Goal: Task Accomplishment & Management: Complete application form

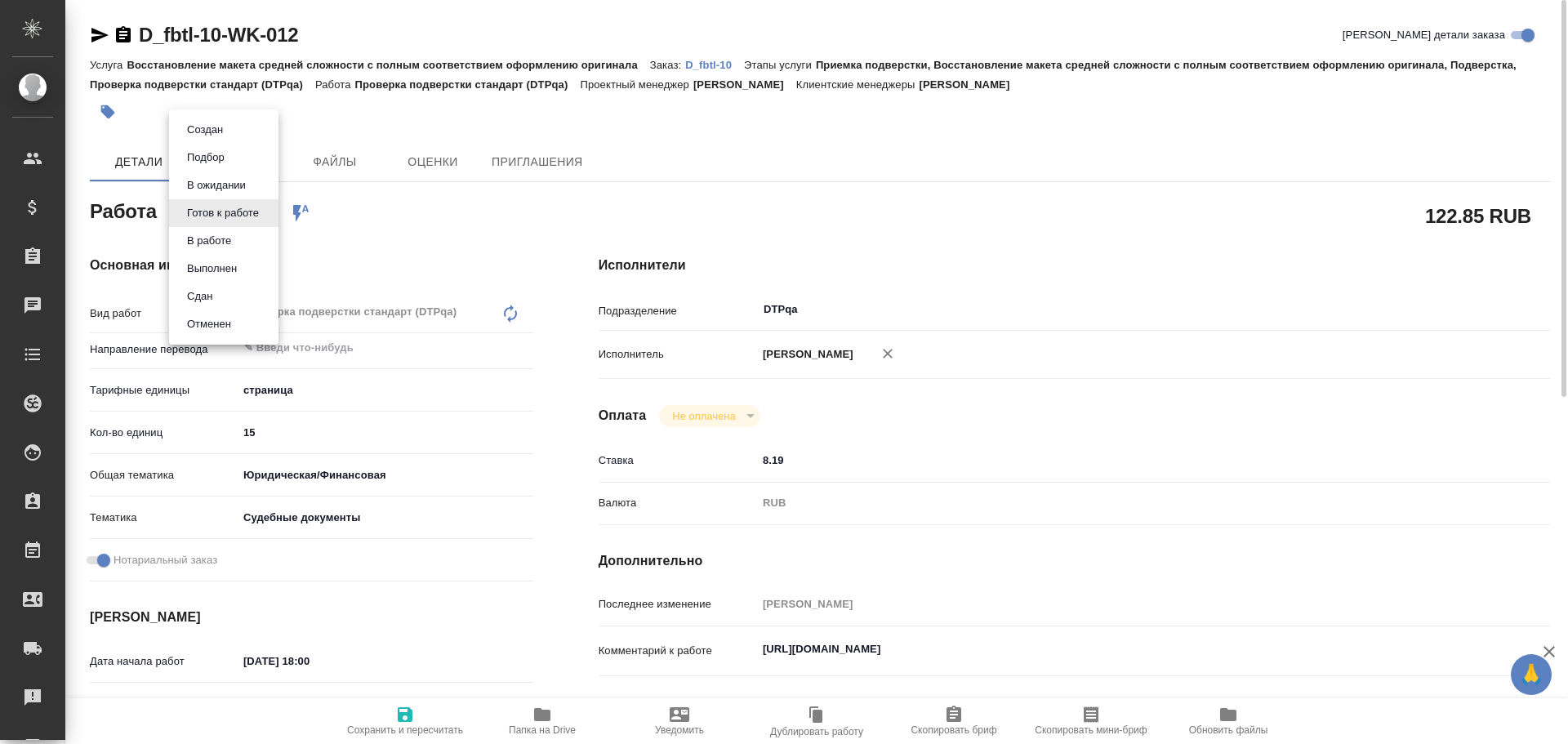
click at [214, 215] on body "🙏 .cls-1 fill:#fff; AWATERA Chulets Elena Клиенты Спецификации Заказы 0 Чаты To…" at bounding box center [784, 372] width 1568 height 744
click at [215, 238] on button "В работе" at bounding box center [208, 241] width 54 height 18
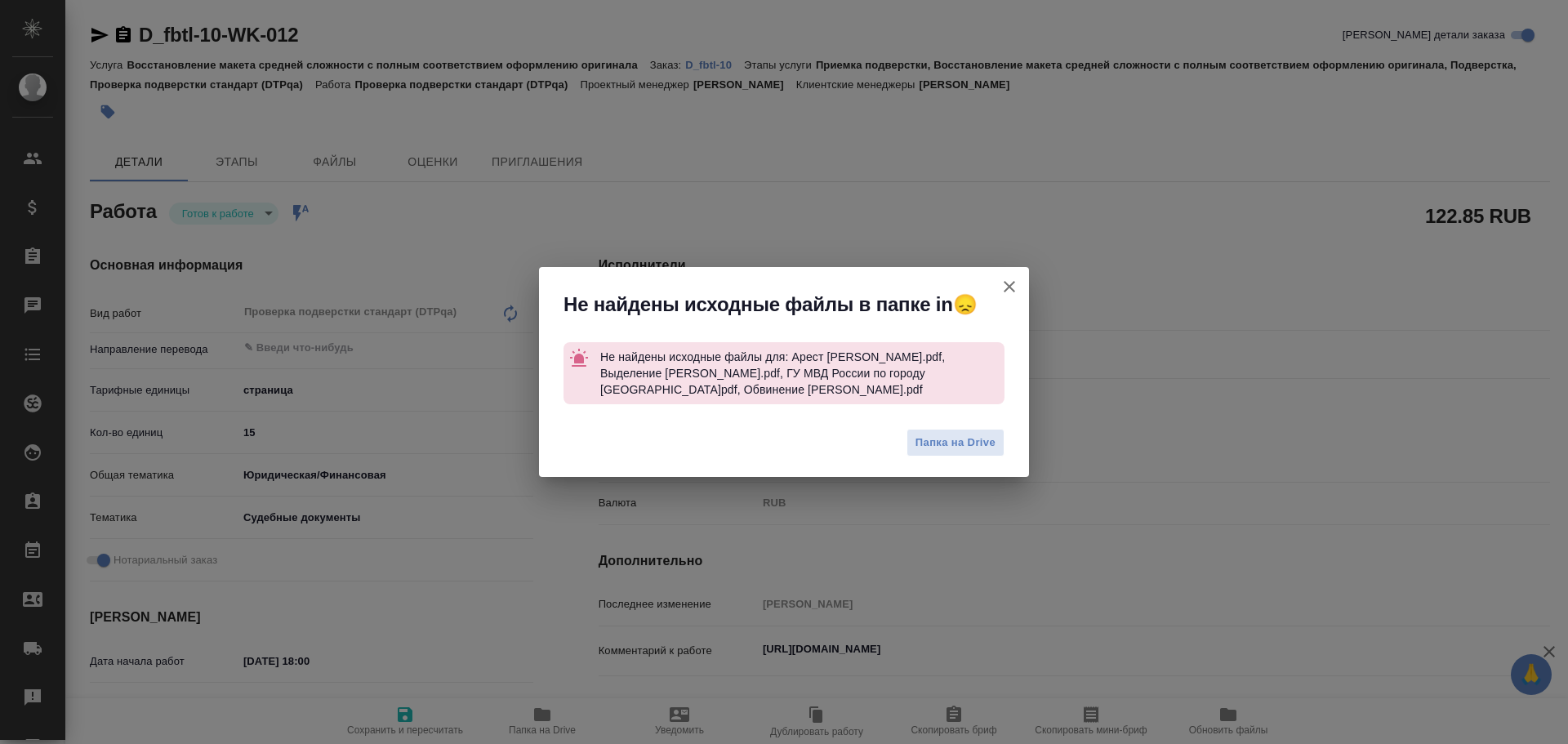
type textarea "x"
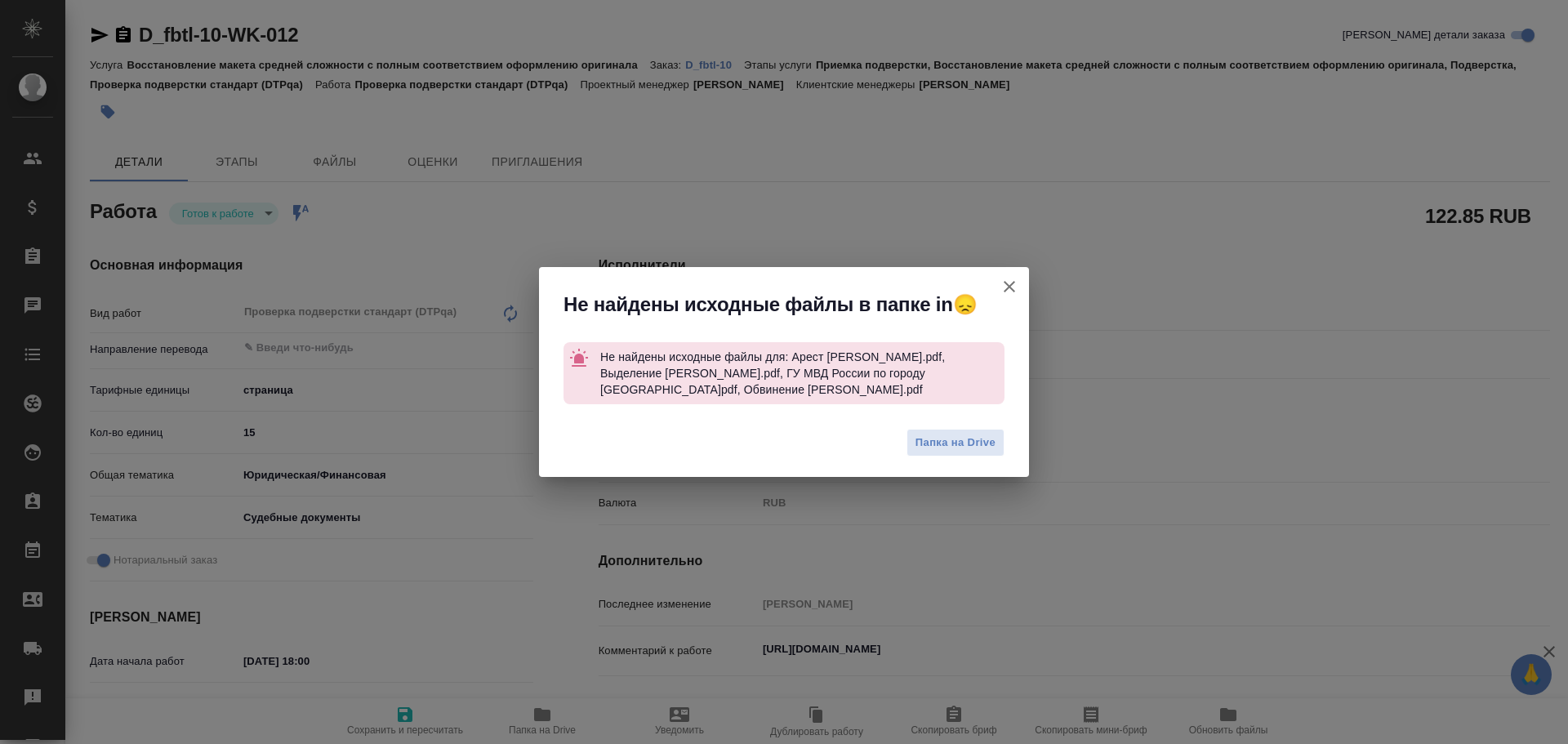
type textarea "x"
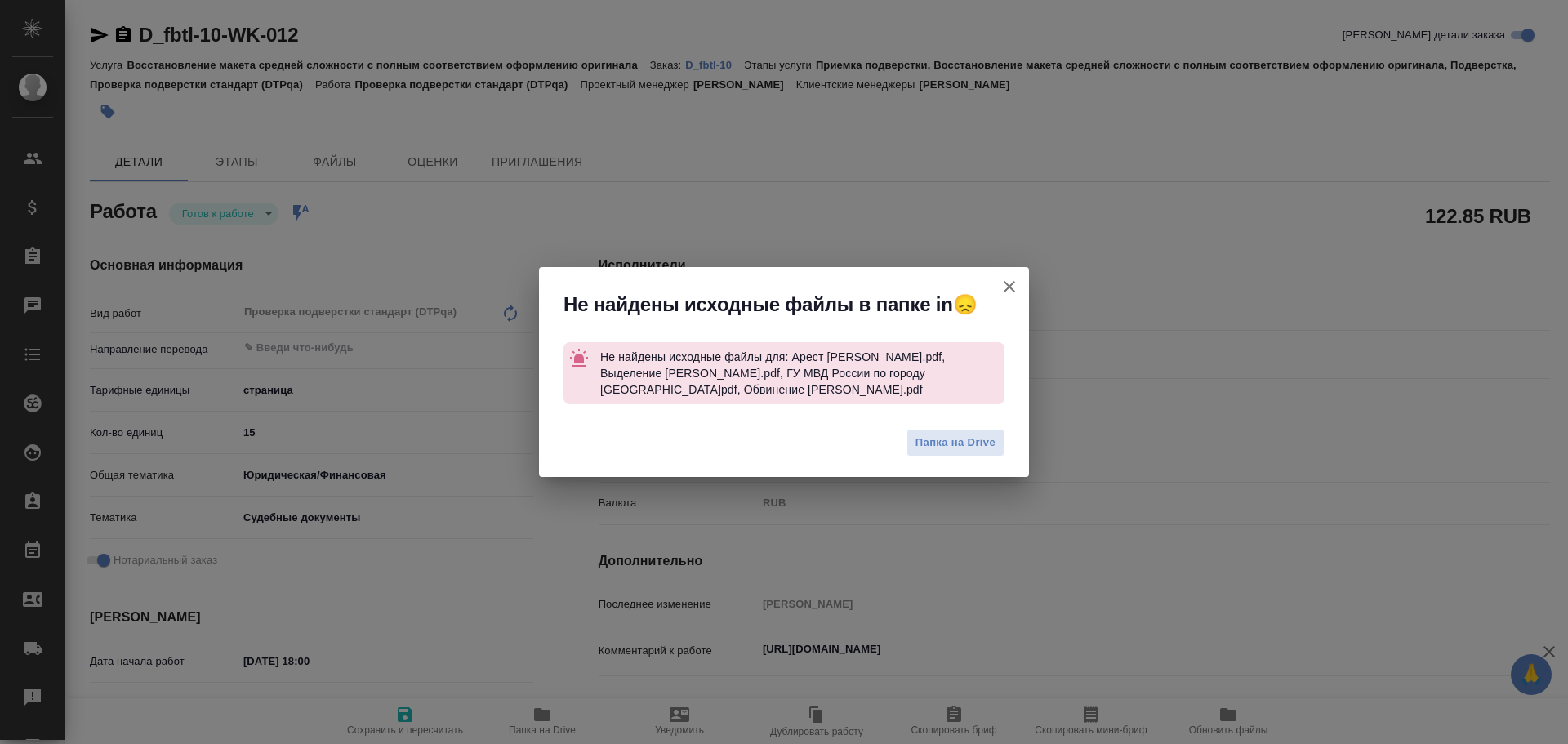
type textarea "x"
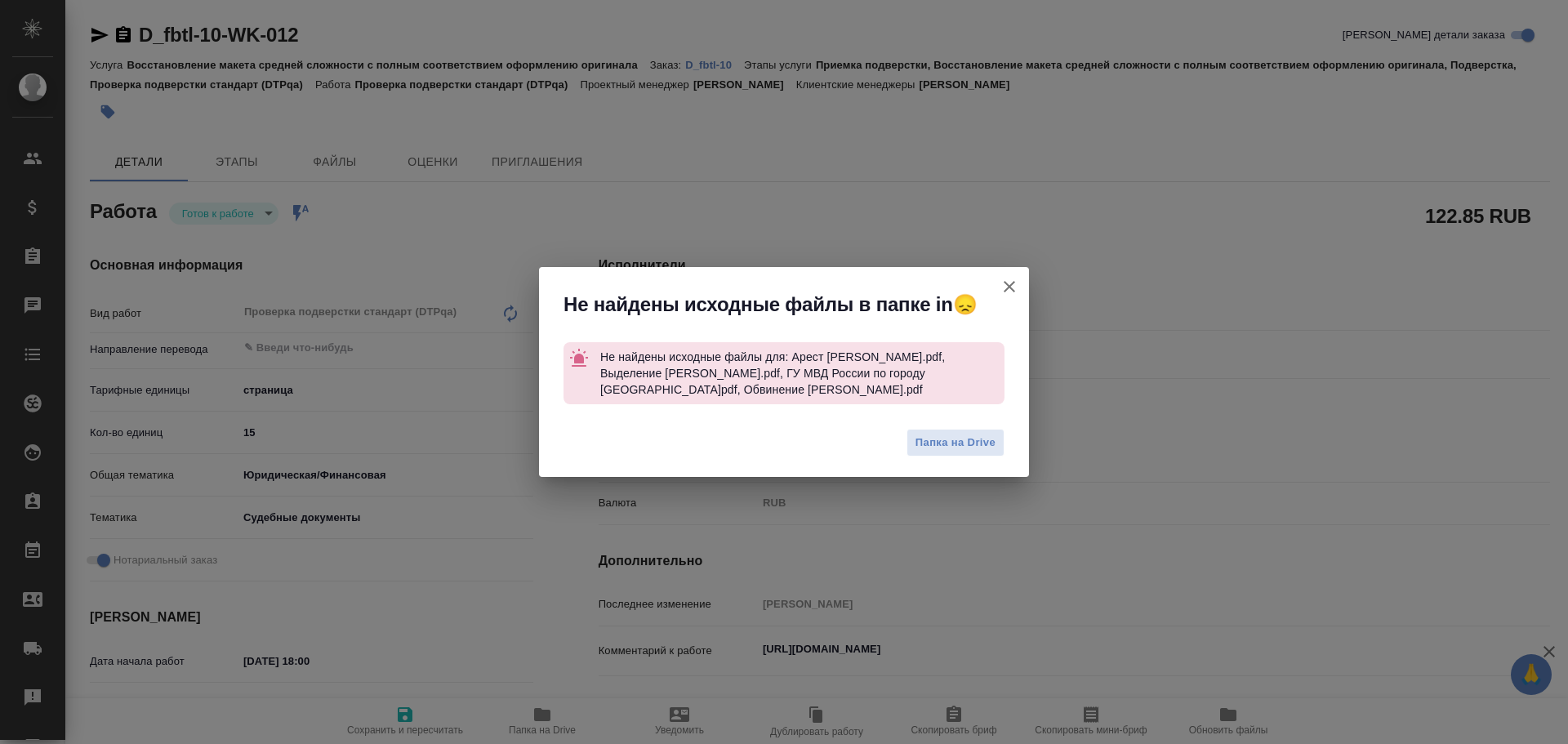
click at [1011, 290] on icon "button" at bounding box center [1009, 287] width 20 height 20
type textarea "x"
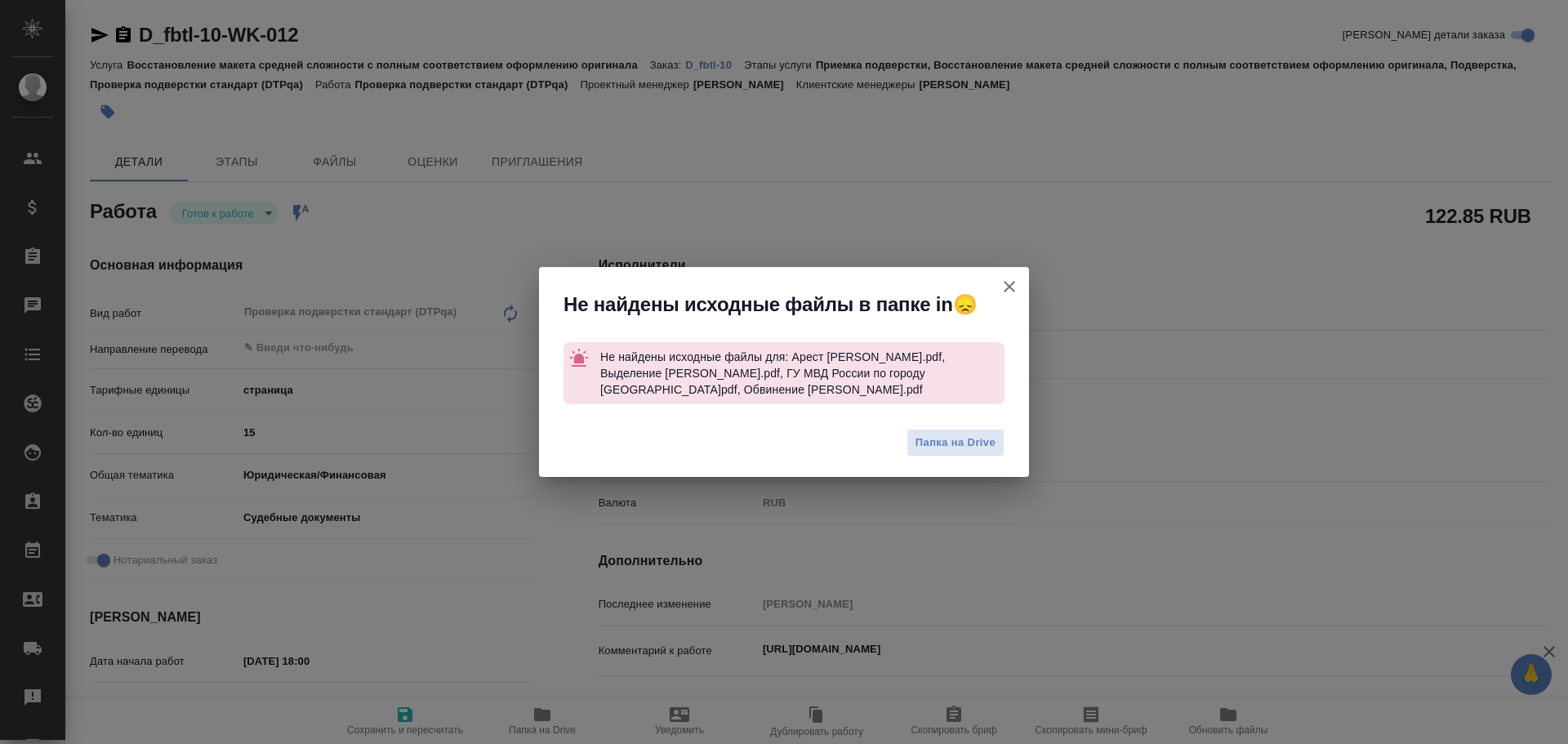
type textarea "x"
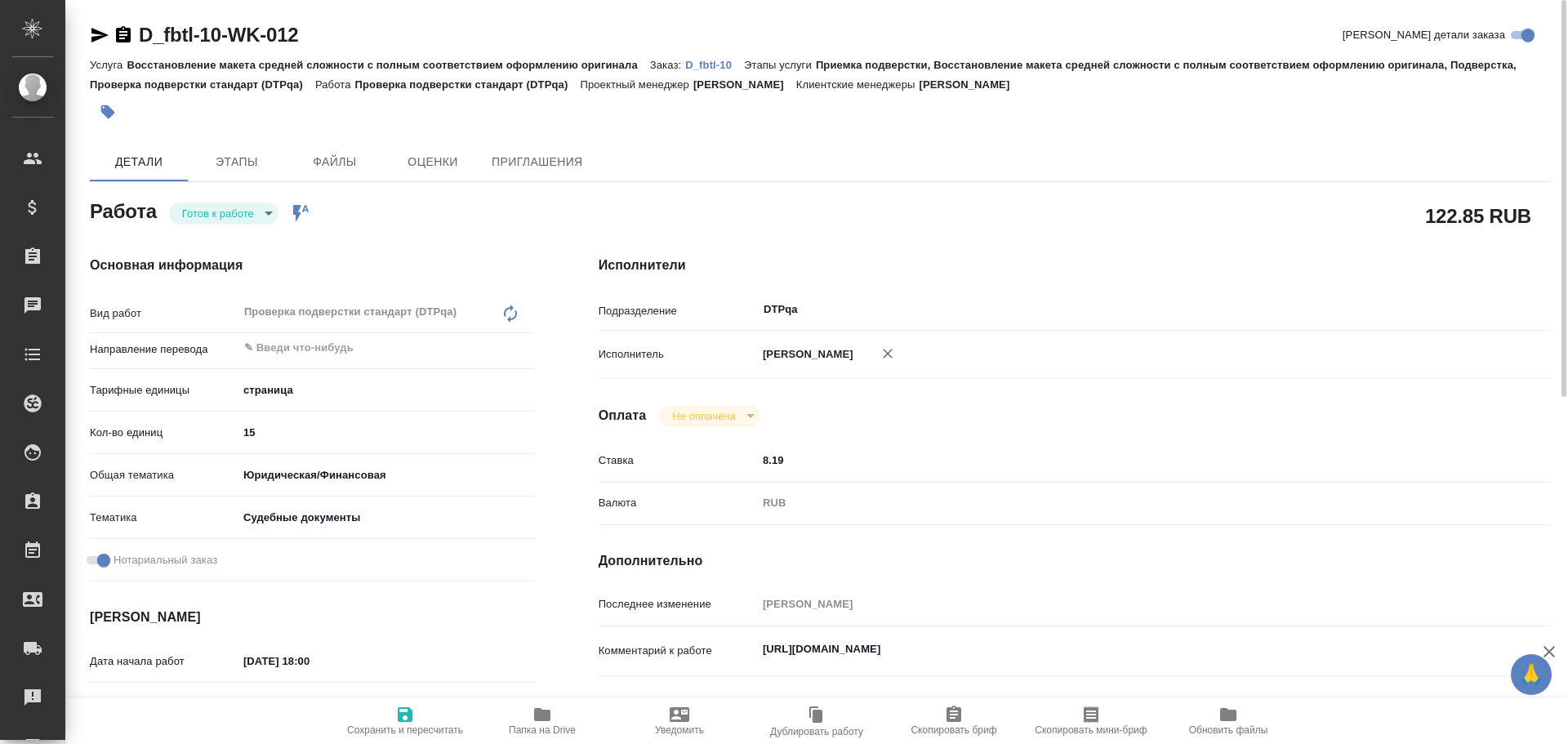
click at [538, 707] on icon "button" at bounding box center [542, 715] width 20 height 20
click at [217, 219] on body "🙏 .cls-1 fill:#fff; AWATERA Chulets Elena Клиенты Спецификации Заказы 0 Чаты To…" at bounding box center [784, 372] width 1568 height 744
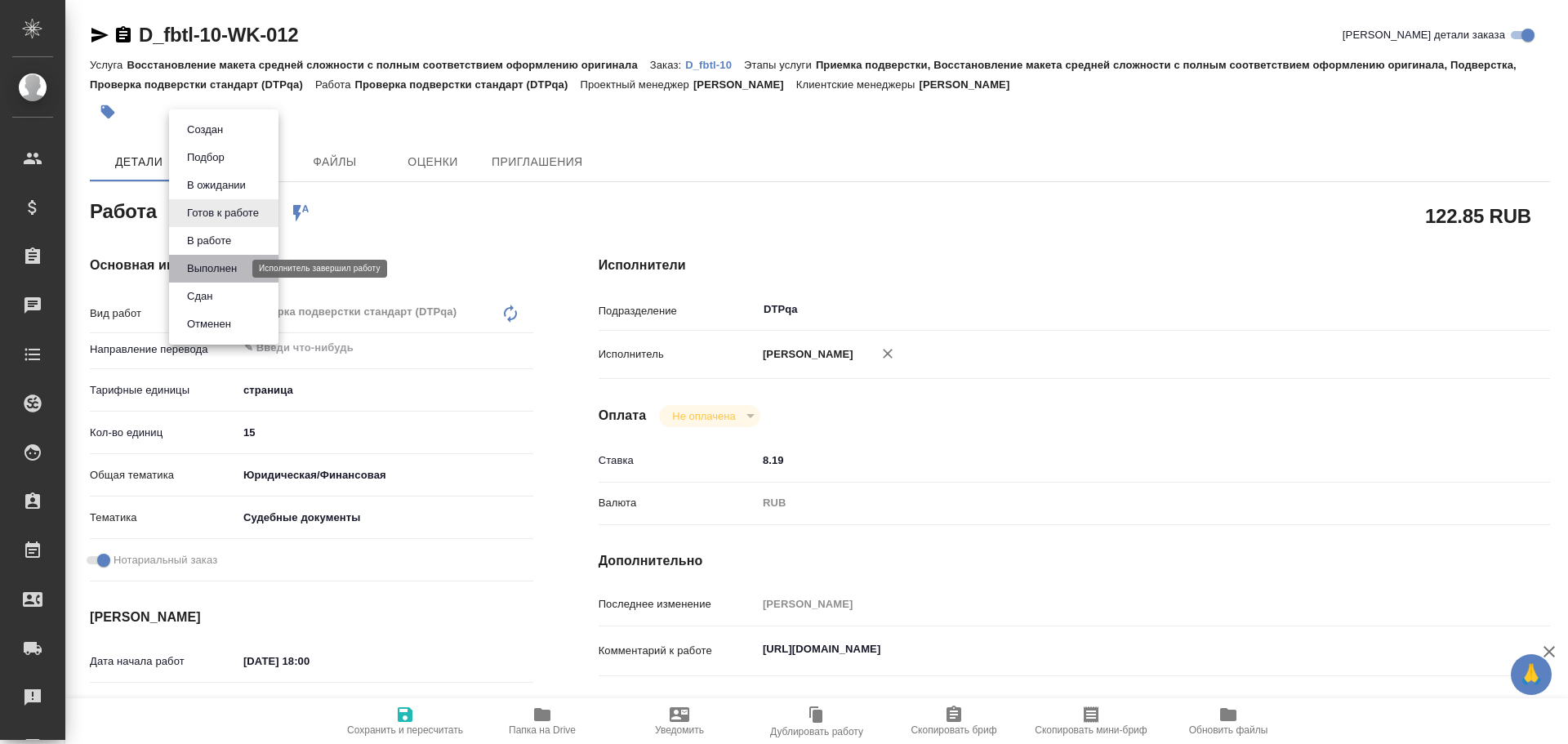
click at [198, 272] on button "Выполнен" at bounding box center [211, 269] width 59 height 18
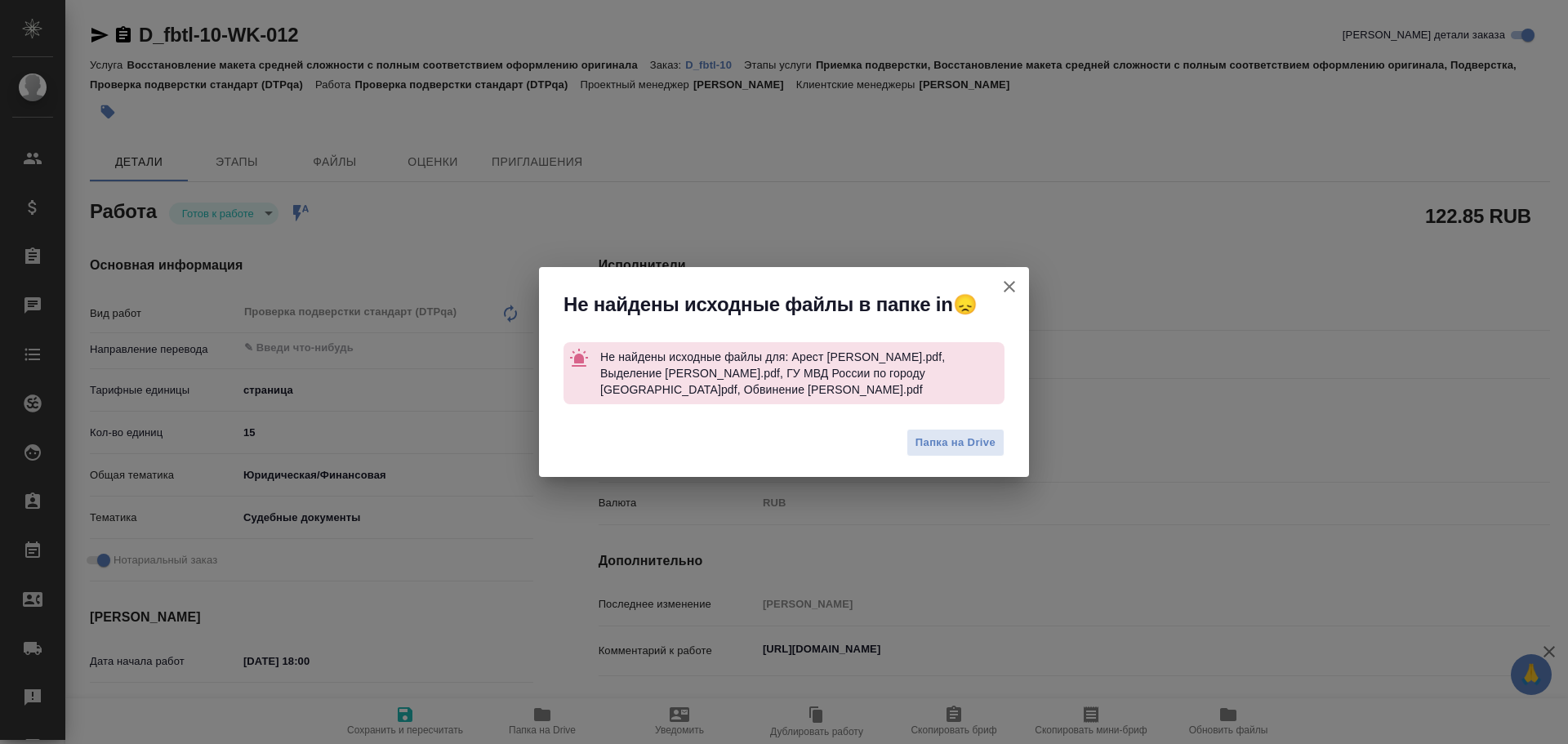
type textarea "x"
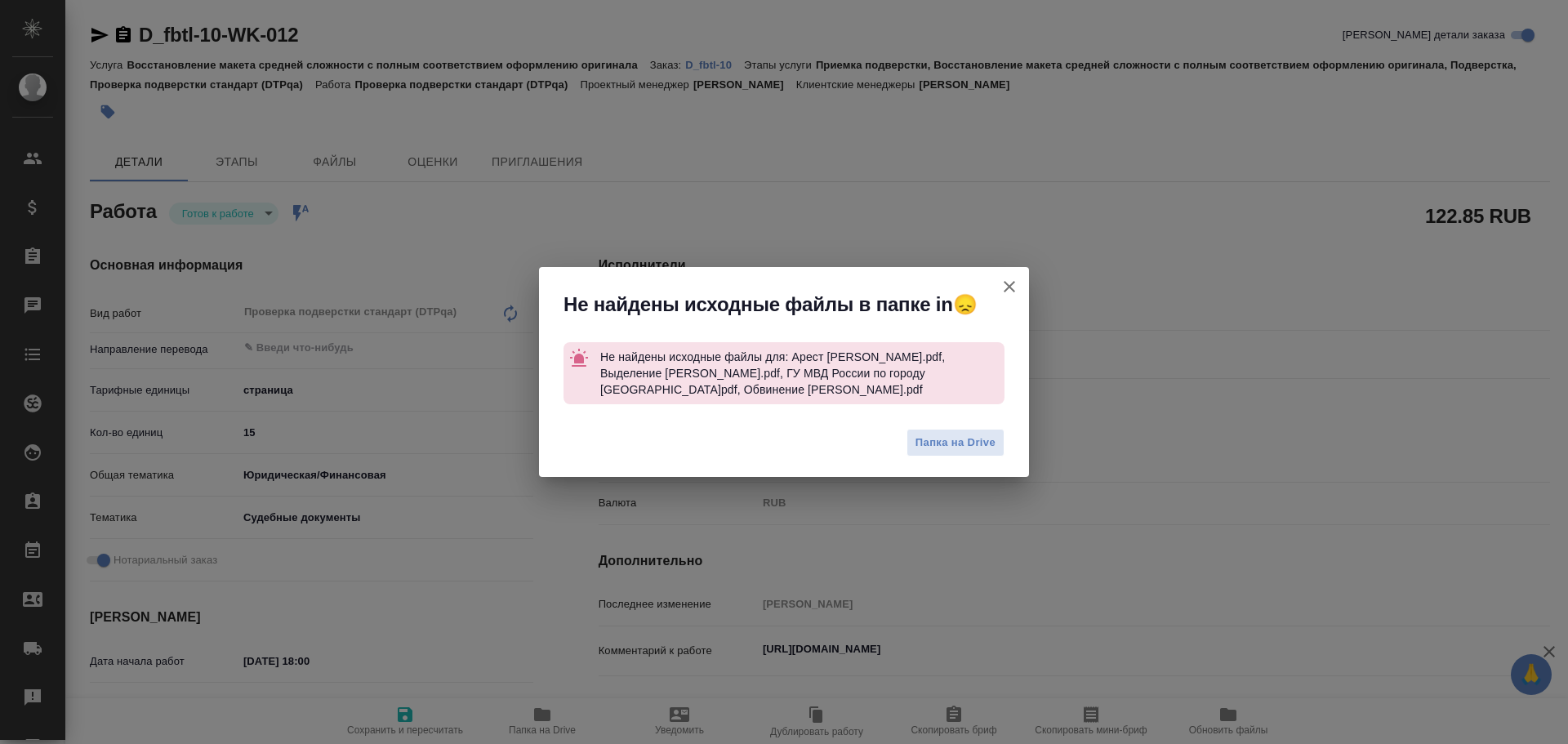
type textarea "x"
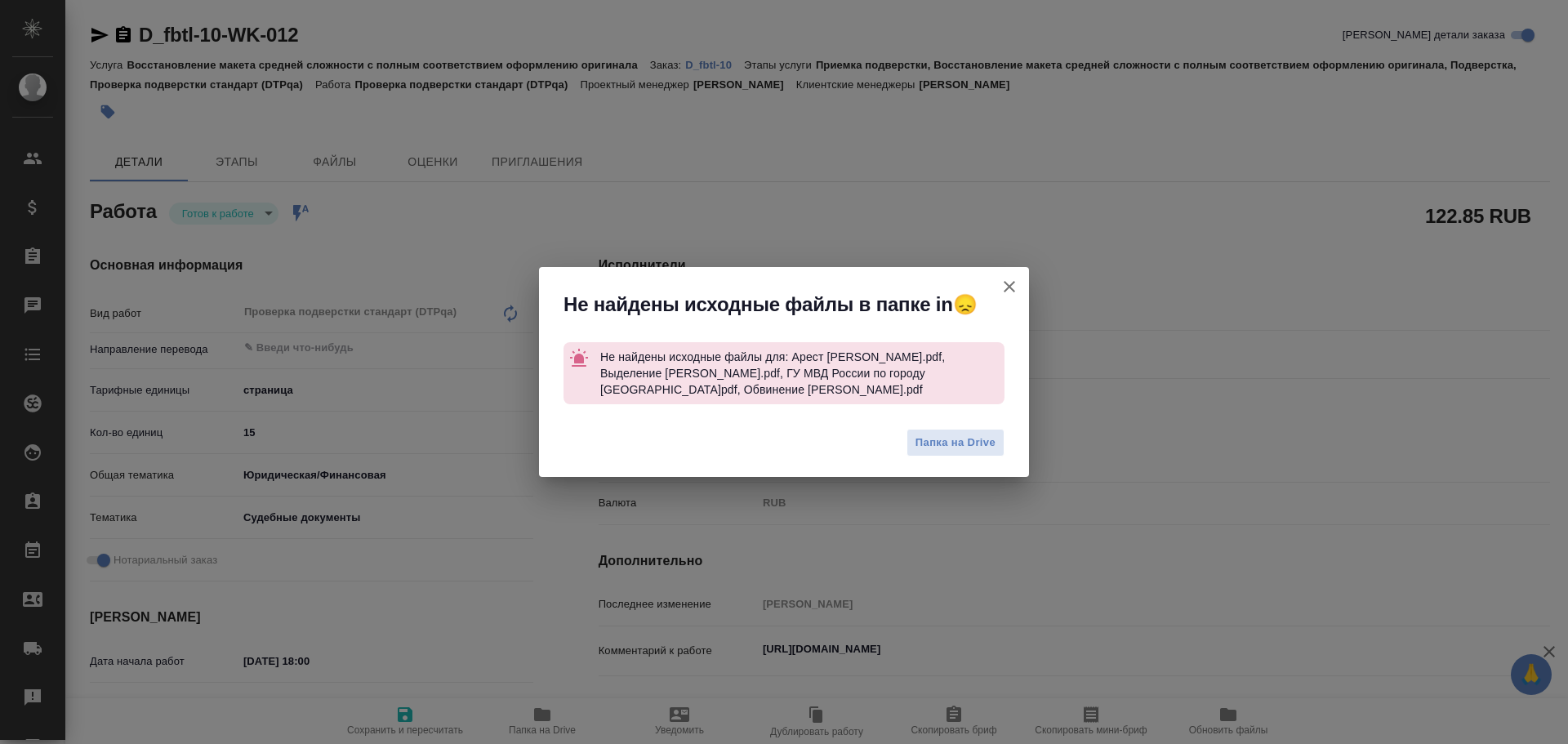
type textarea "x"
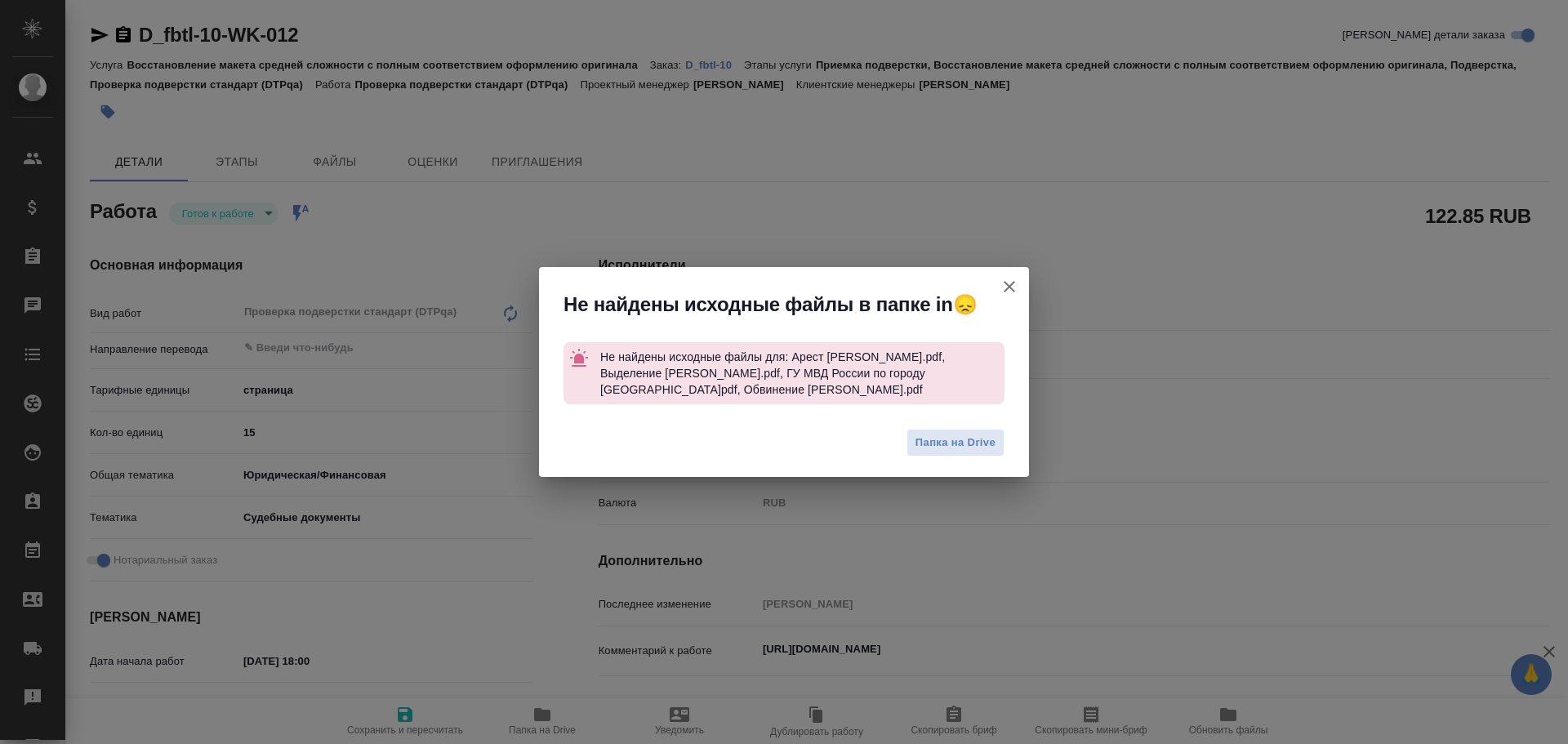
type textarea "x"
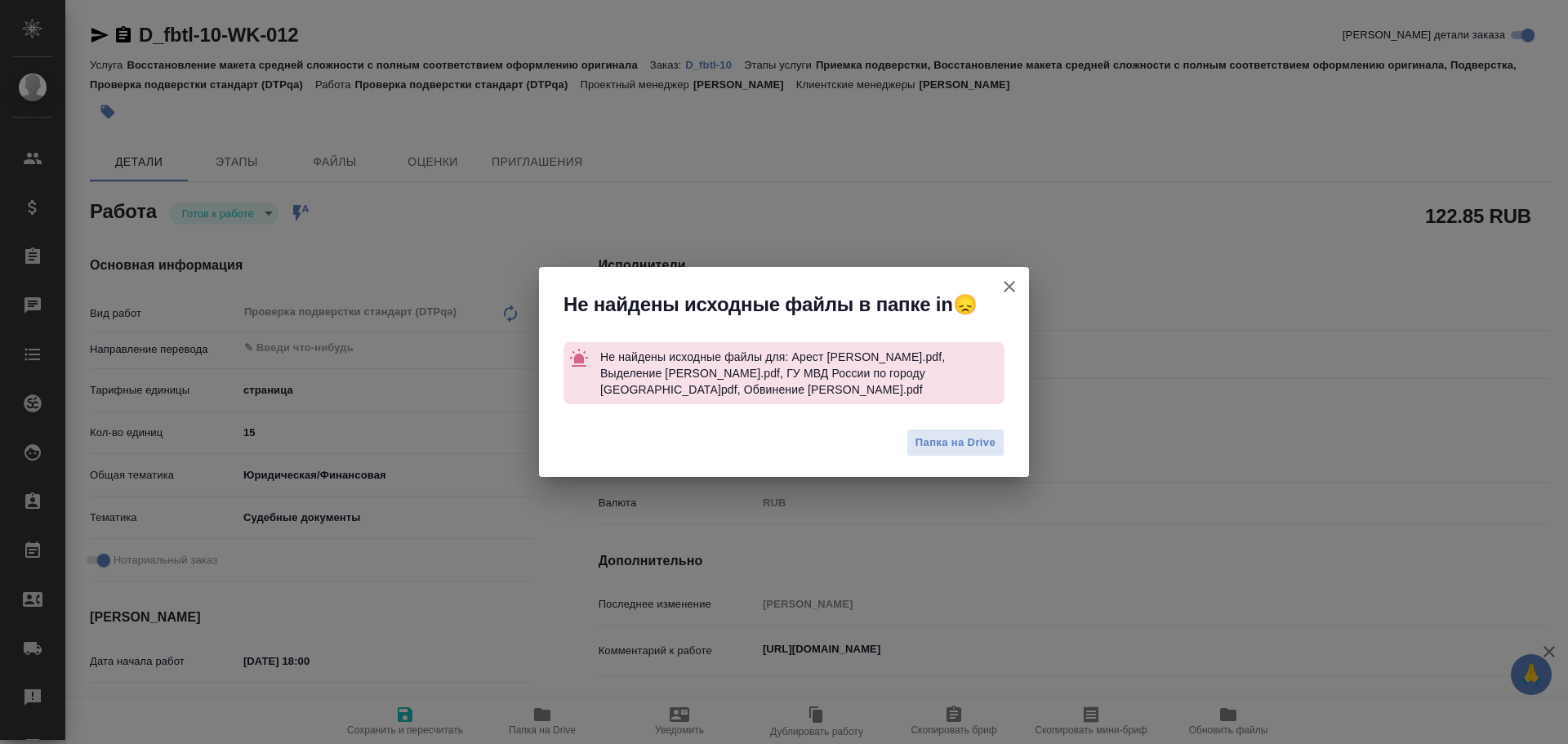
click at [1008, 292] on icon "button" at bounding box center [1009, 287] width 12 height 12
type textarea "x"
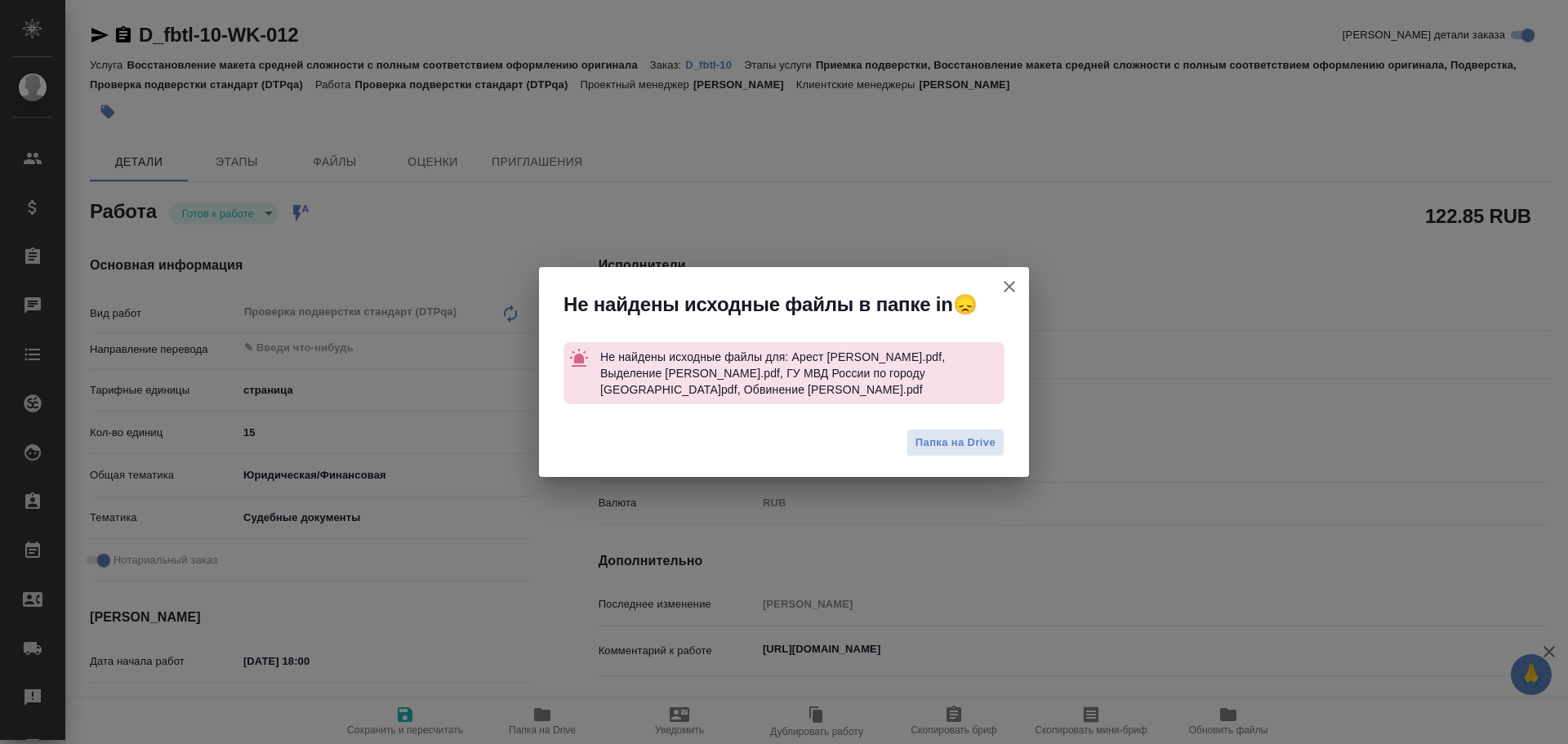
type textarea "x"
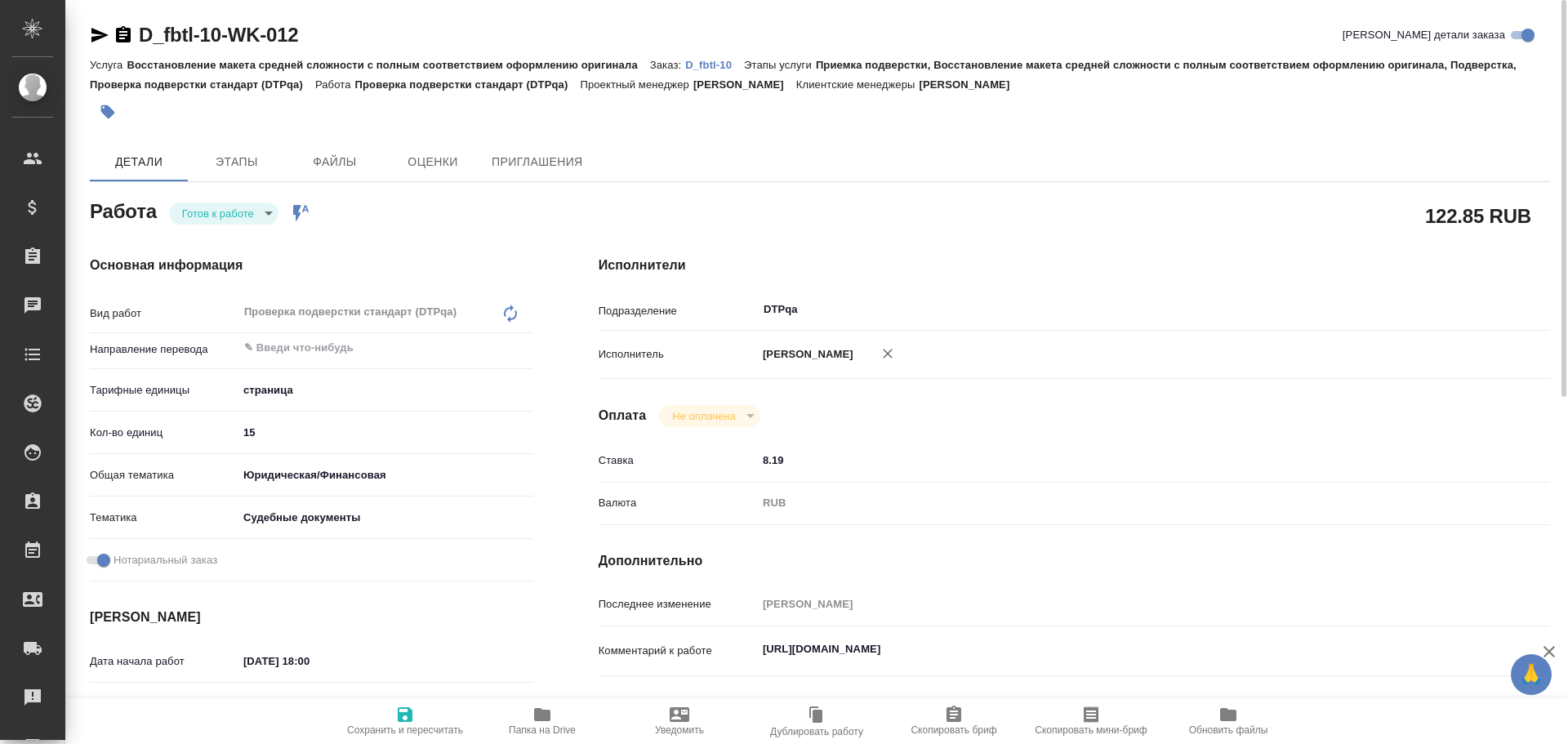
click at [221, 211] on body "🙏 .cls-1 fill:#fff; AWATERA Chulets Elena Клиенты Спецификации Заказы 0 Чаты To…" at bounding box center [784, 372] width 1568 height 744
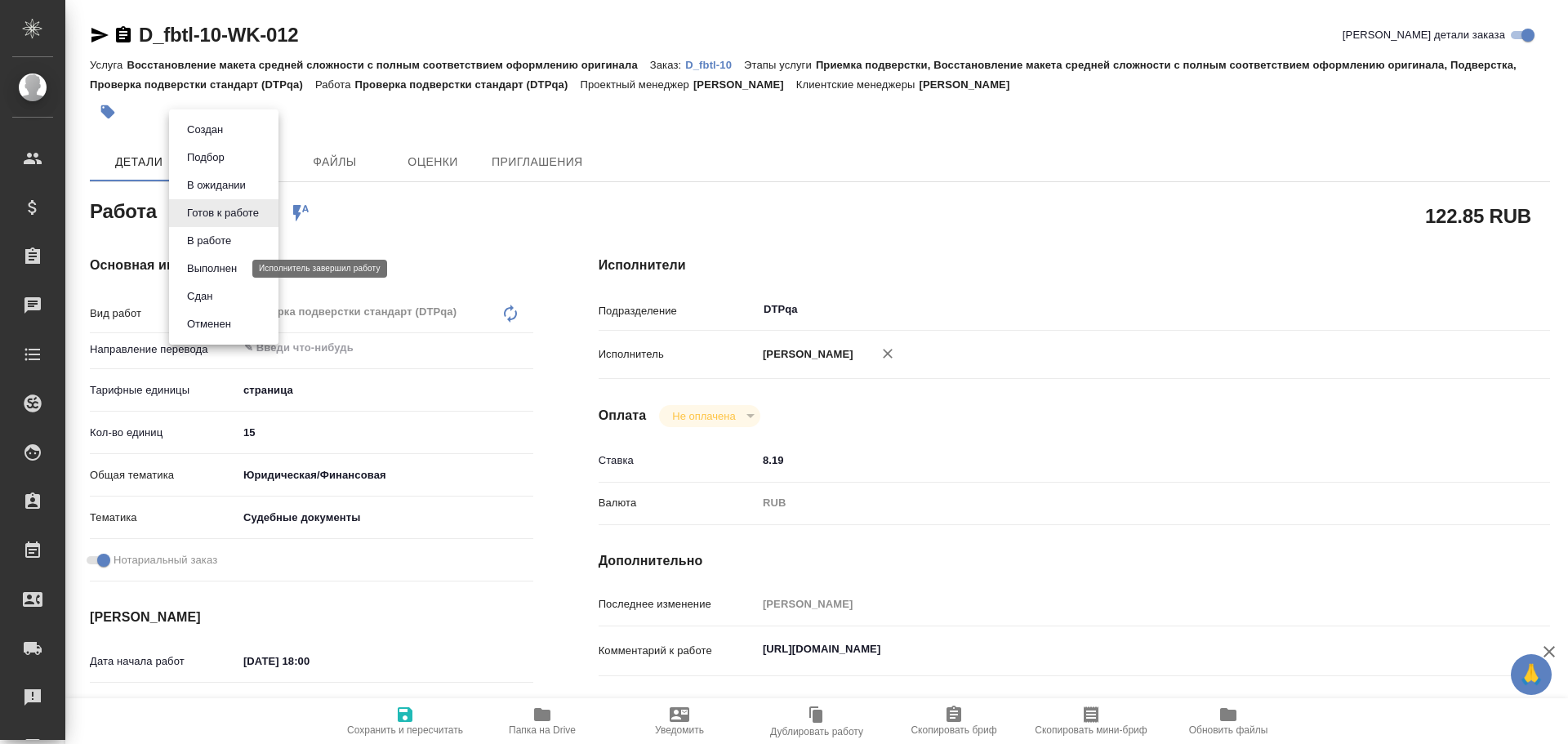
click at [219, 267] on button "Выполнен" at bounding box center [211, 269] width 59 height 18
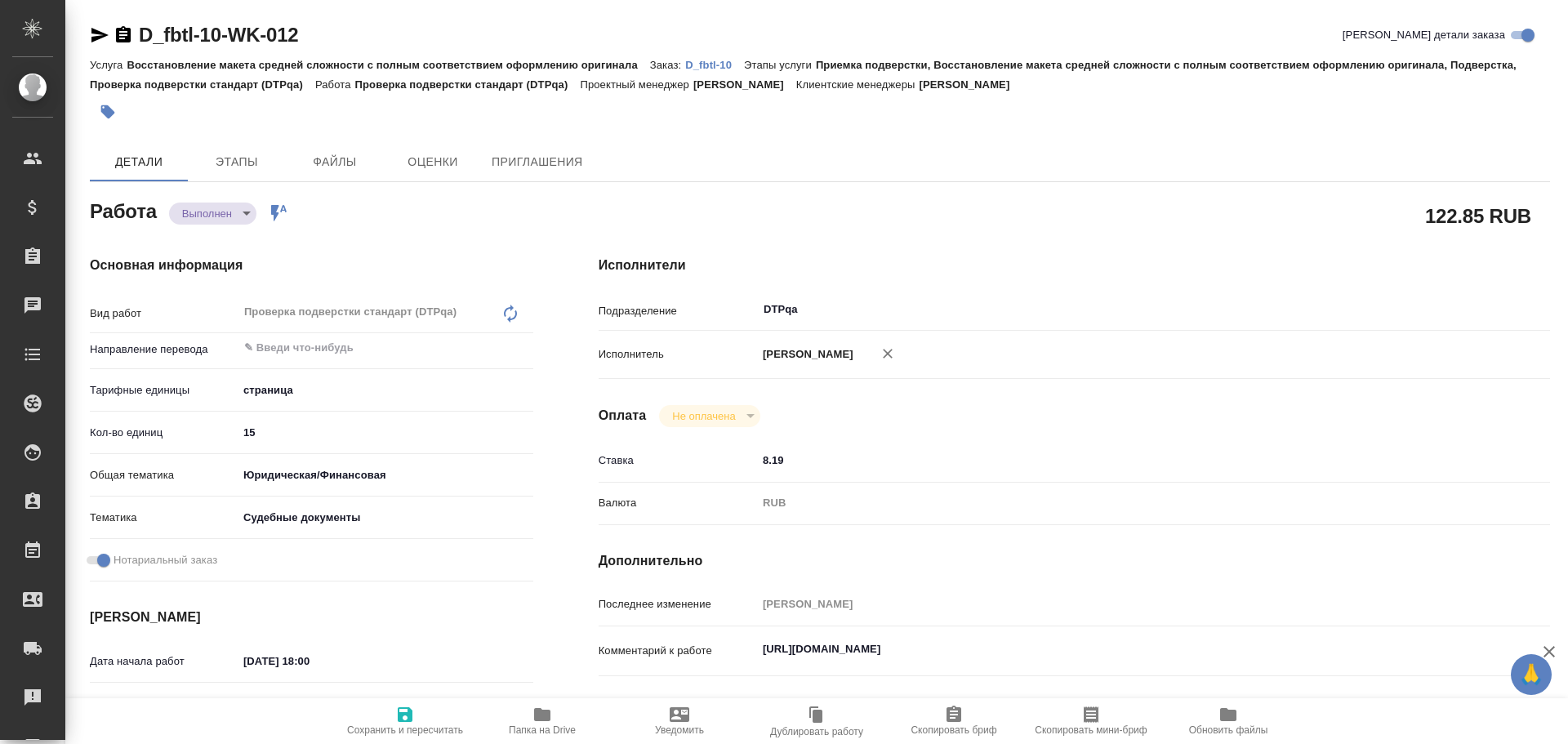
type textarea "x"
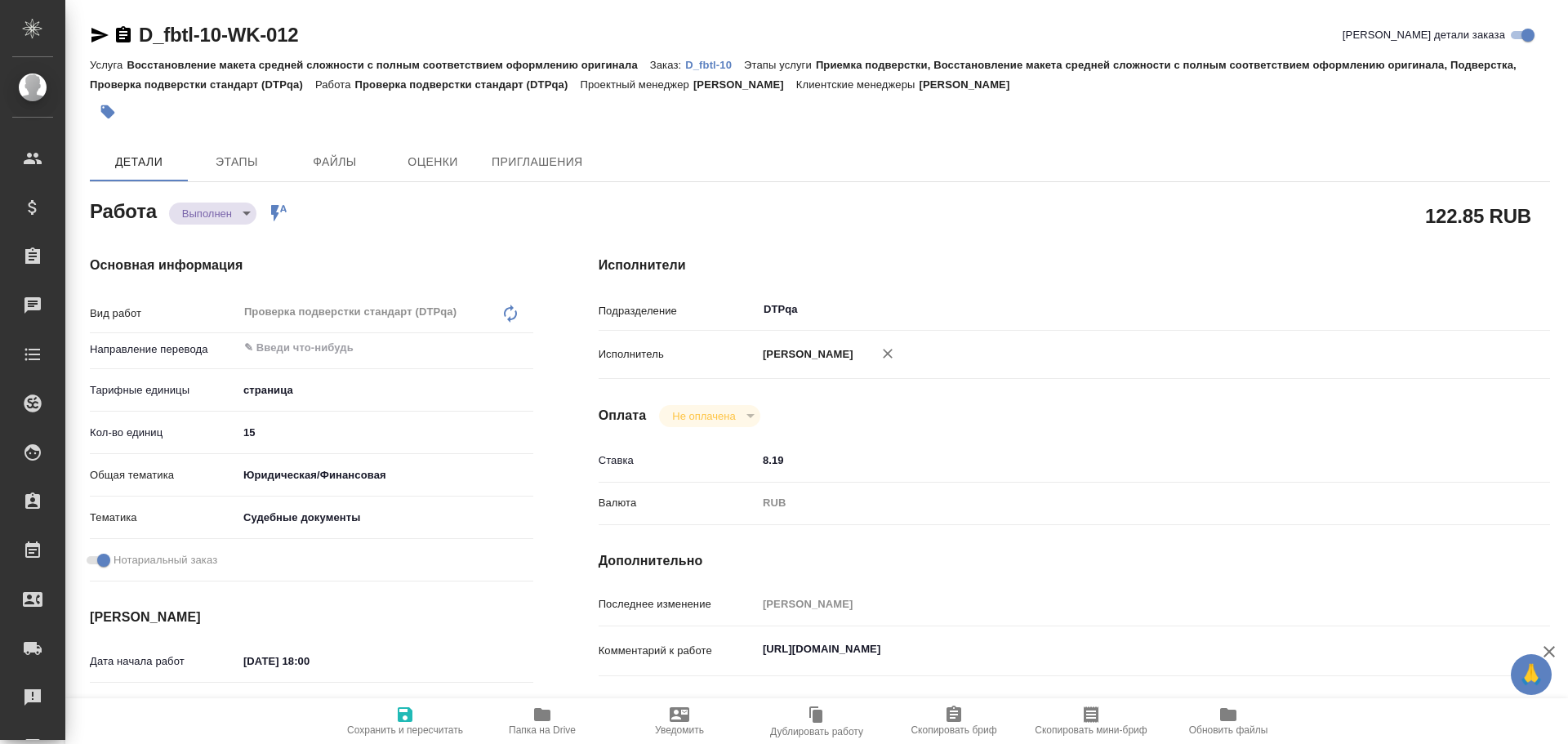
type textarea "x"
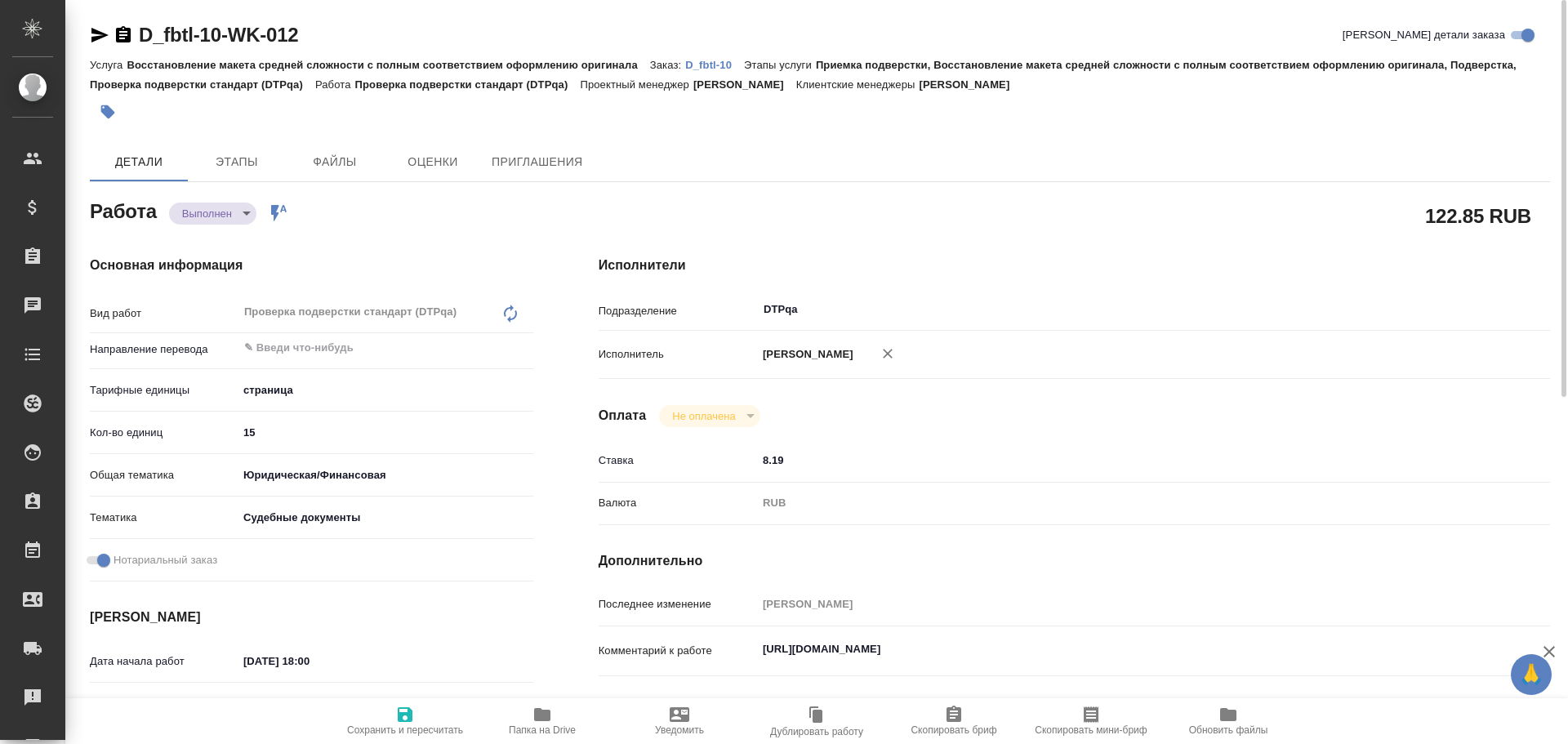
click at [399, 714] on icon "button" at bounding box center [405, 714] width 15 height 15
type textarea "x"
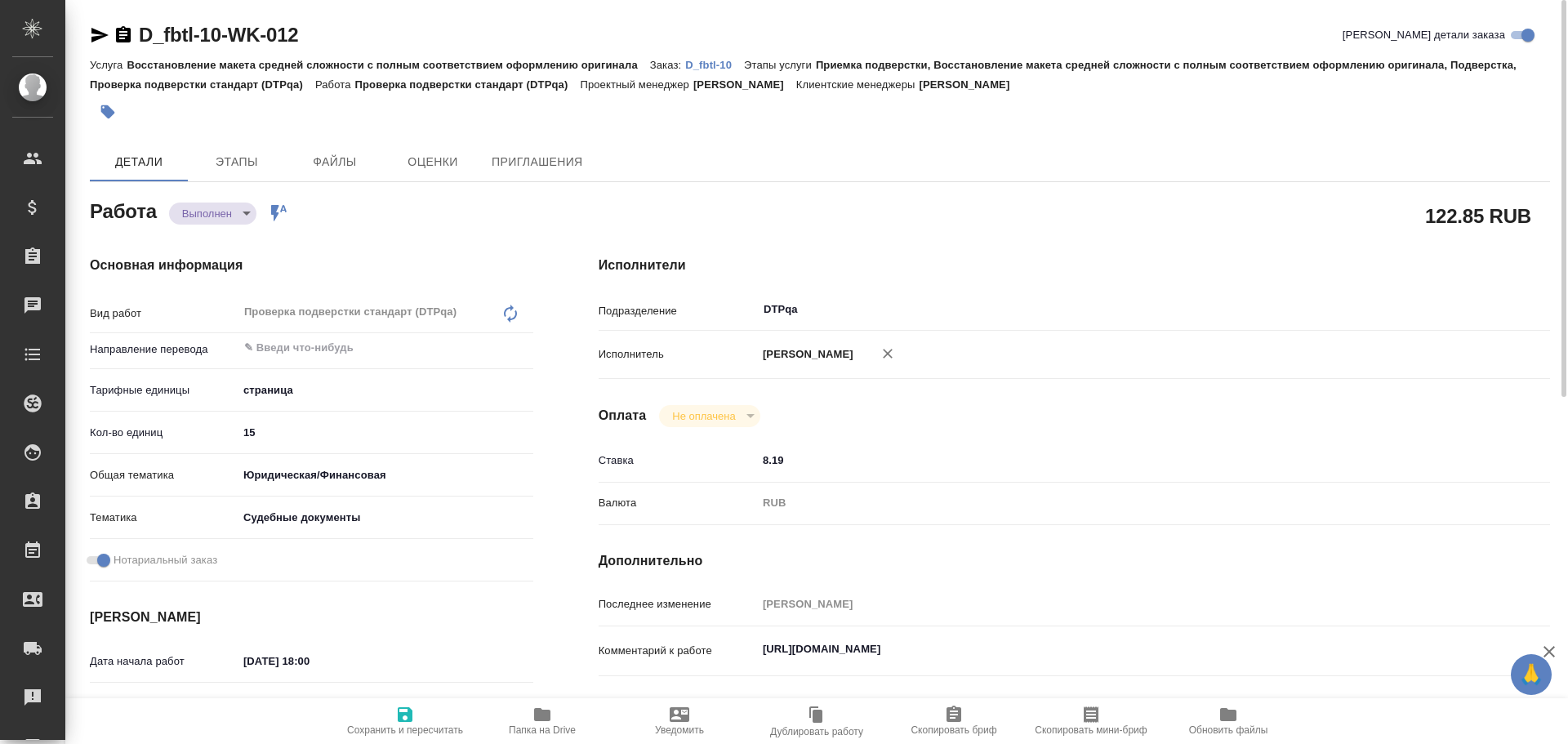
type textarea "x"
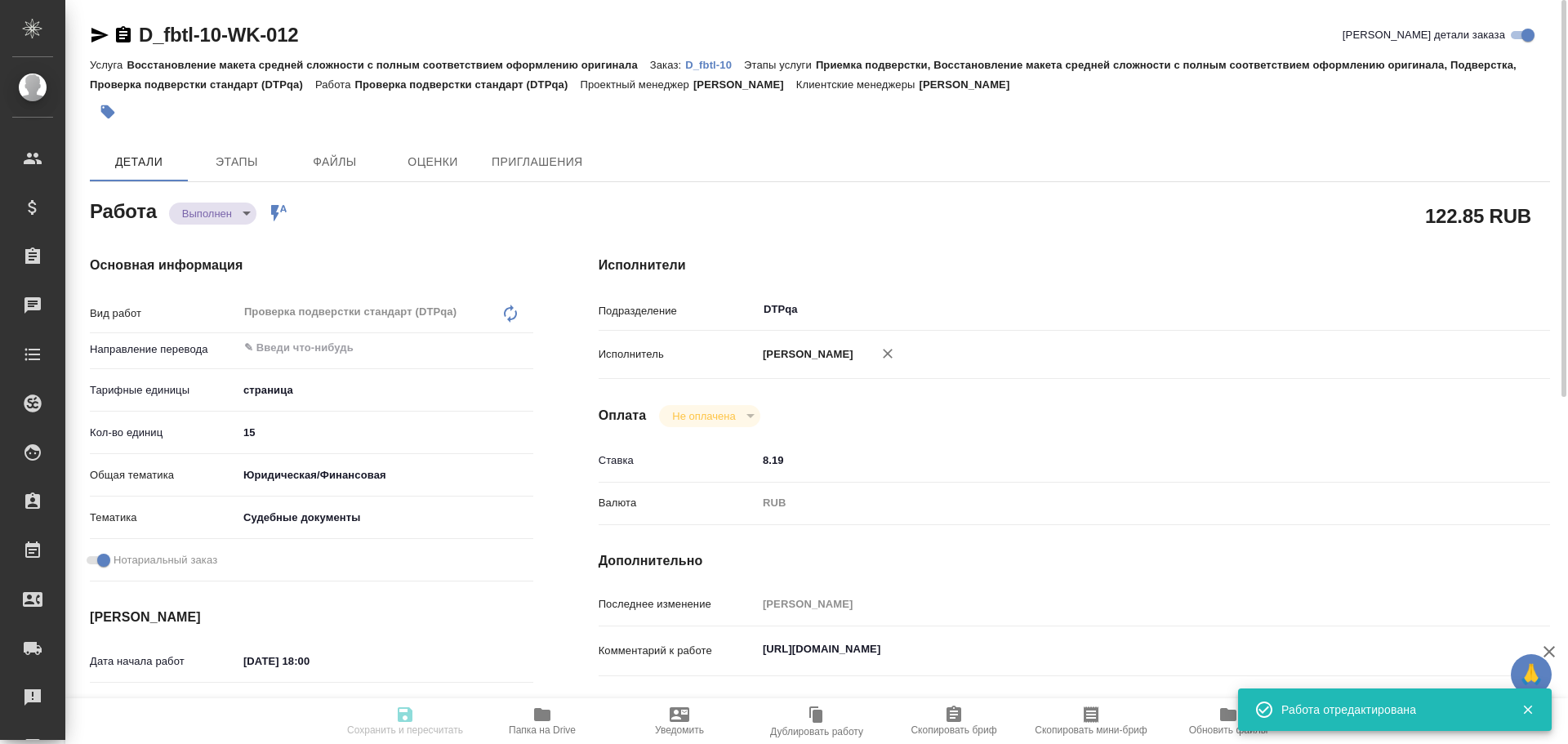
type textarea "x"
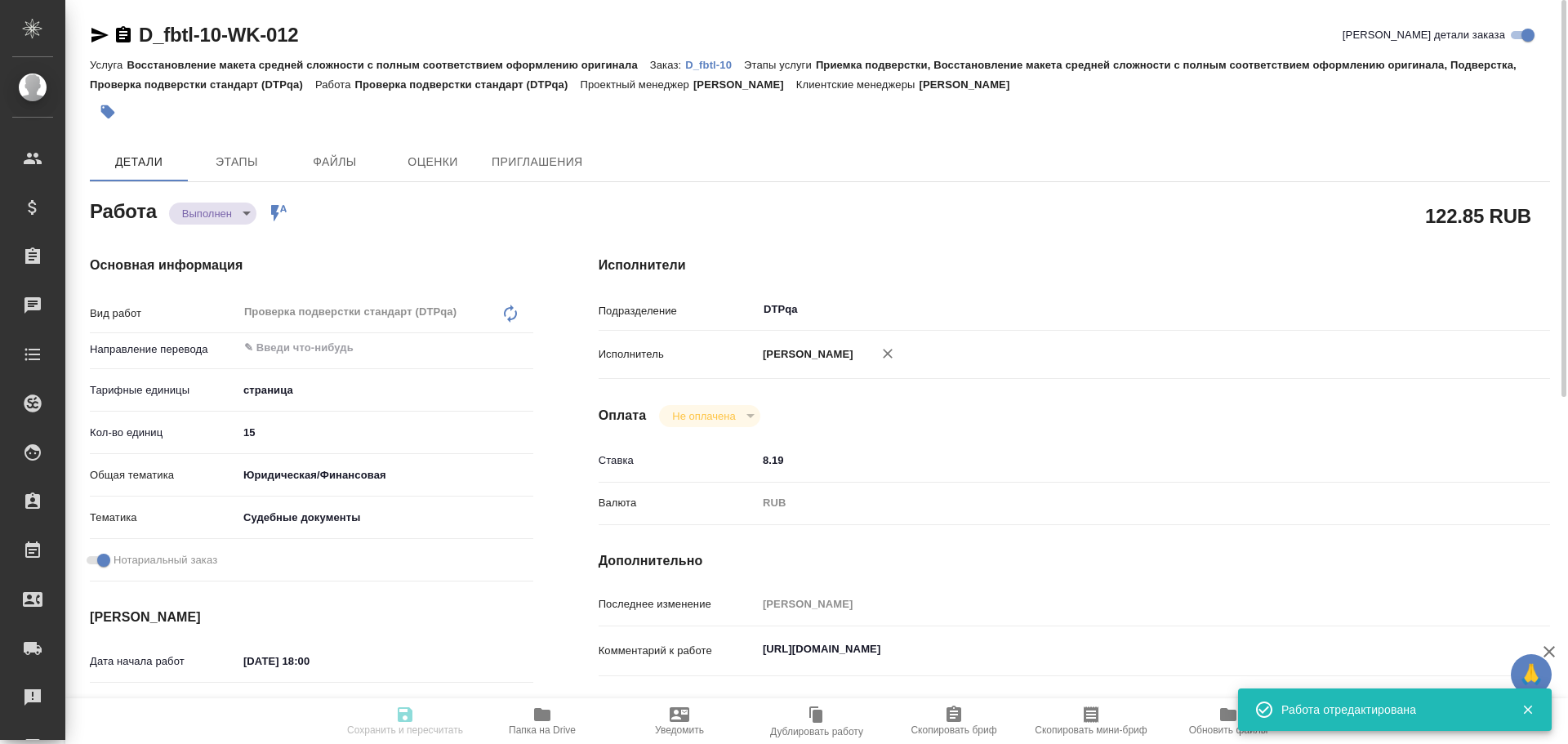
type input "completed"
type textarea "Проверка подверстки стандарт (DTPqa)"
type textarea "x"
type input "5a8b1489cc6b4906c91bfdb2"
type input "15"
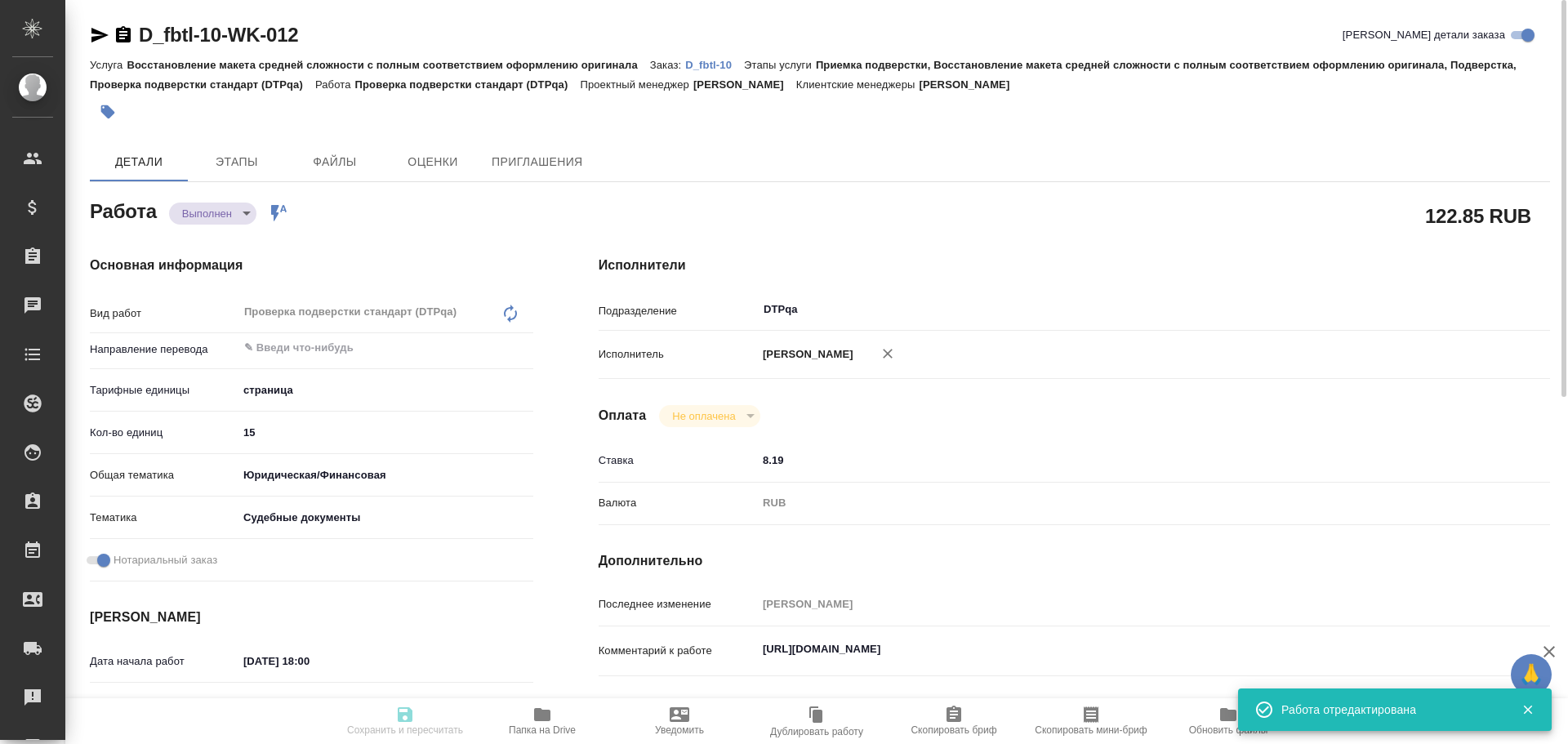
type input "yr-fn"
type input "5a8b8b956a9677013d343d23"
checkbox input "true"
type input "21.08.2025 18:00"
type input "21.08.2025 19:00"
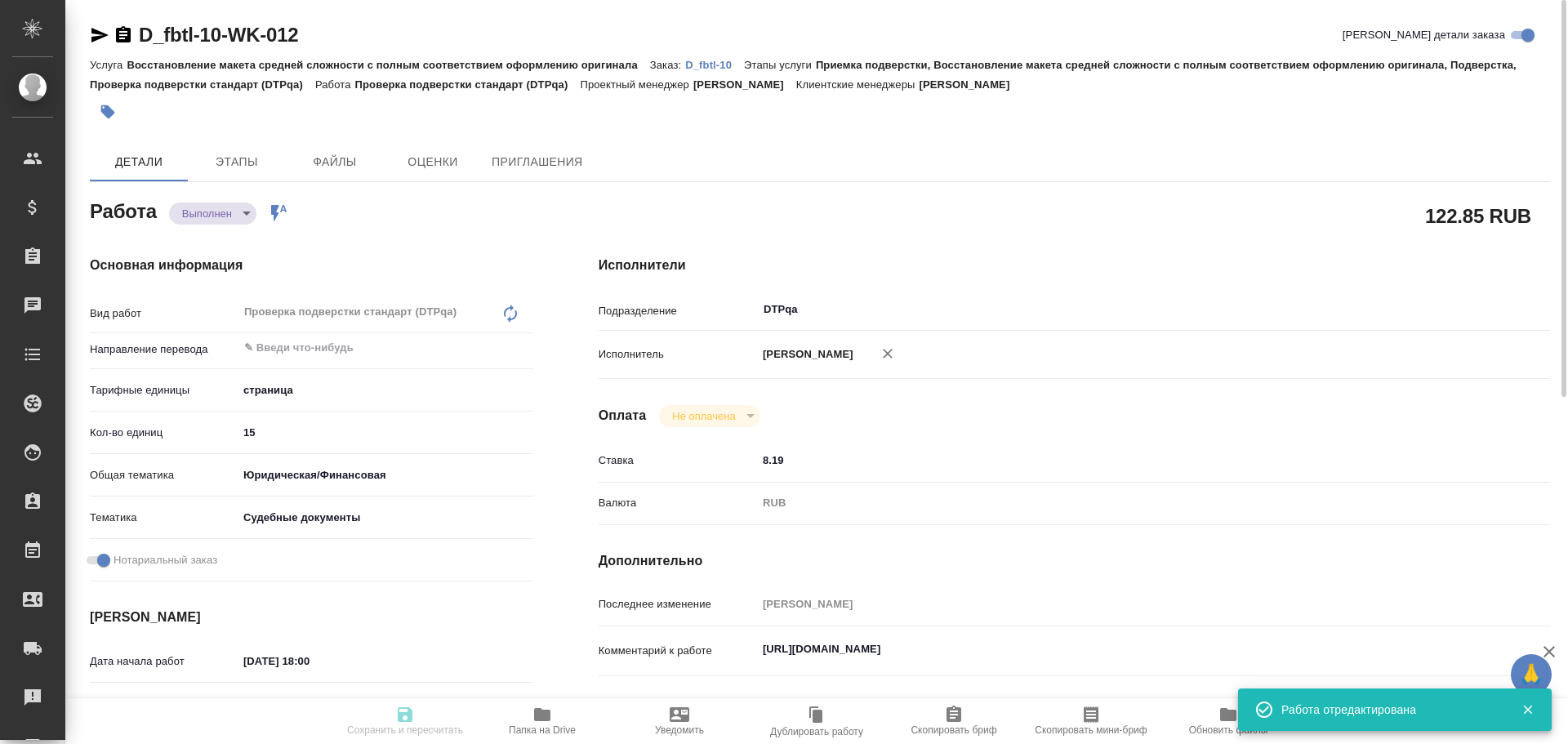
type input "21.08.2025 18:49"
type input "26.08.2025 11:00"
type input "DTPqa"
type input "notPayed"
type input "8.19"
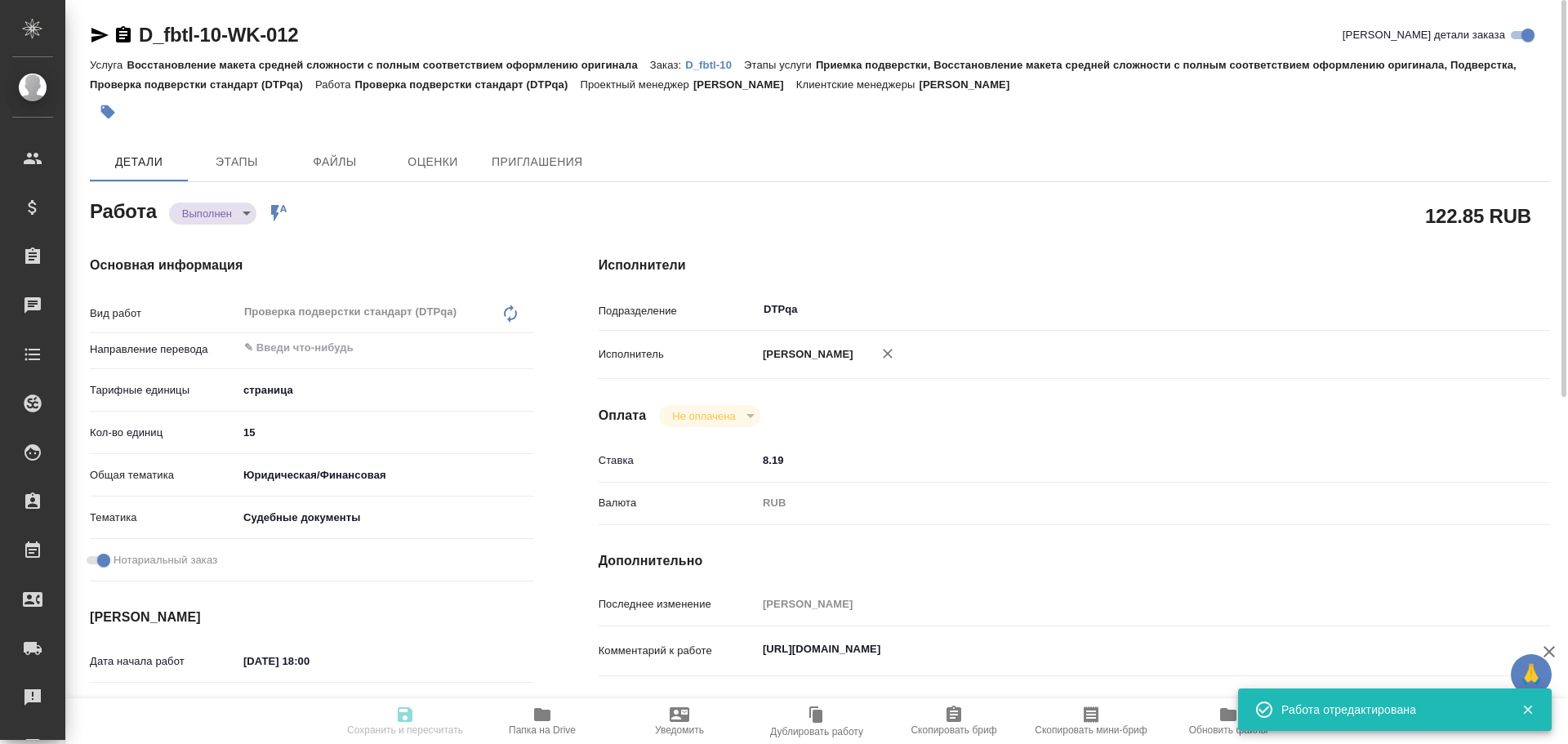
type input "RUB"
type input "Чулец Елена"
type textarea "https://tera.awatera.com/Work/68a6dcb15afaec2293f42fec/"
type textarea "x"
type textarea "/Clients/fbtl/Orders/D_fbtl-10/DTP/D_fbtl-10-WK-012"
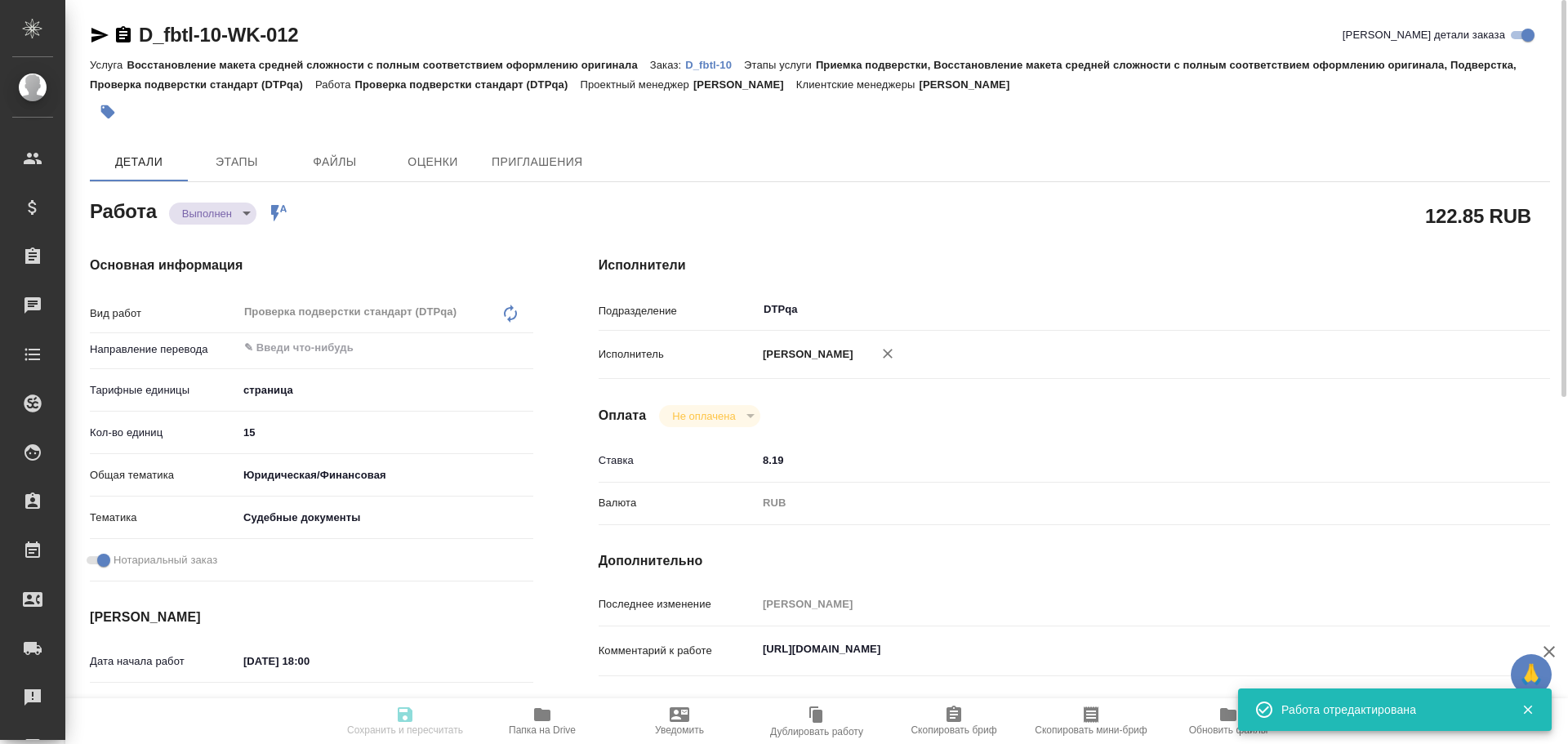
type textarea "x"
type input "D_fbtl-10"
type input "Восстановление макета средней сложности с полным соответствием оформлению ориги…"
type input "Приемка подверстки, Восстановление макета средней сложности с полным соответств…"
type input "Давыдова Елена"
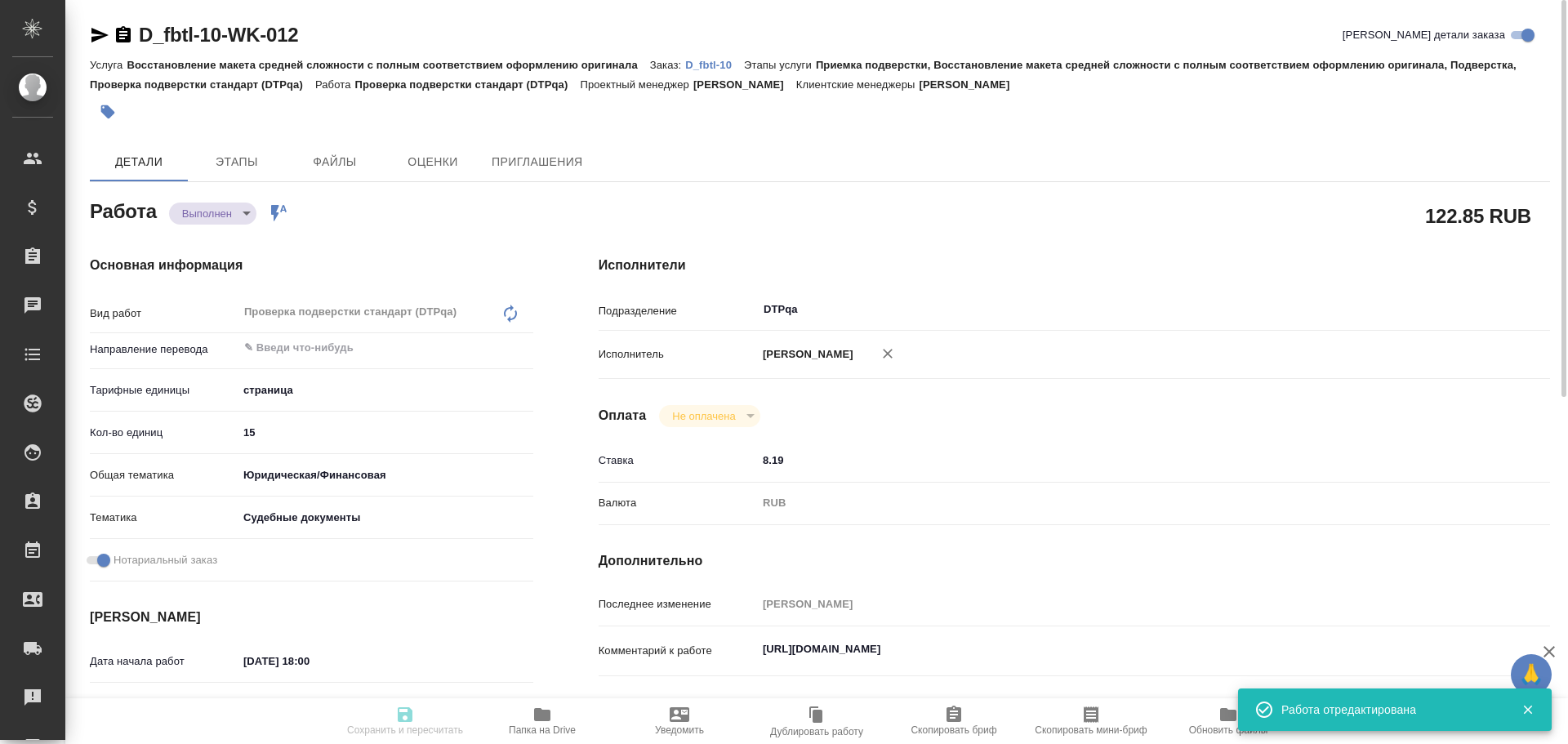
type input "Арсеньева Вера"
type input "/Clients/fbtl/Orders/D_fbtl-10"
type input "https://drive.awatera.com/s/aEjFYJdKABj7TWq"
type textarea "x"
type textarea "Документы судебные (очевидно, да))), очень важно качество"
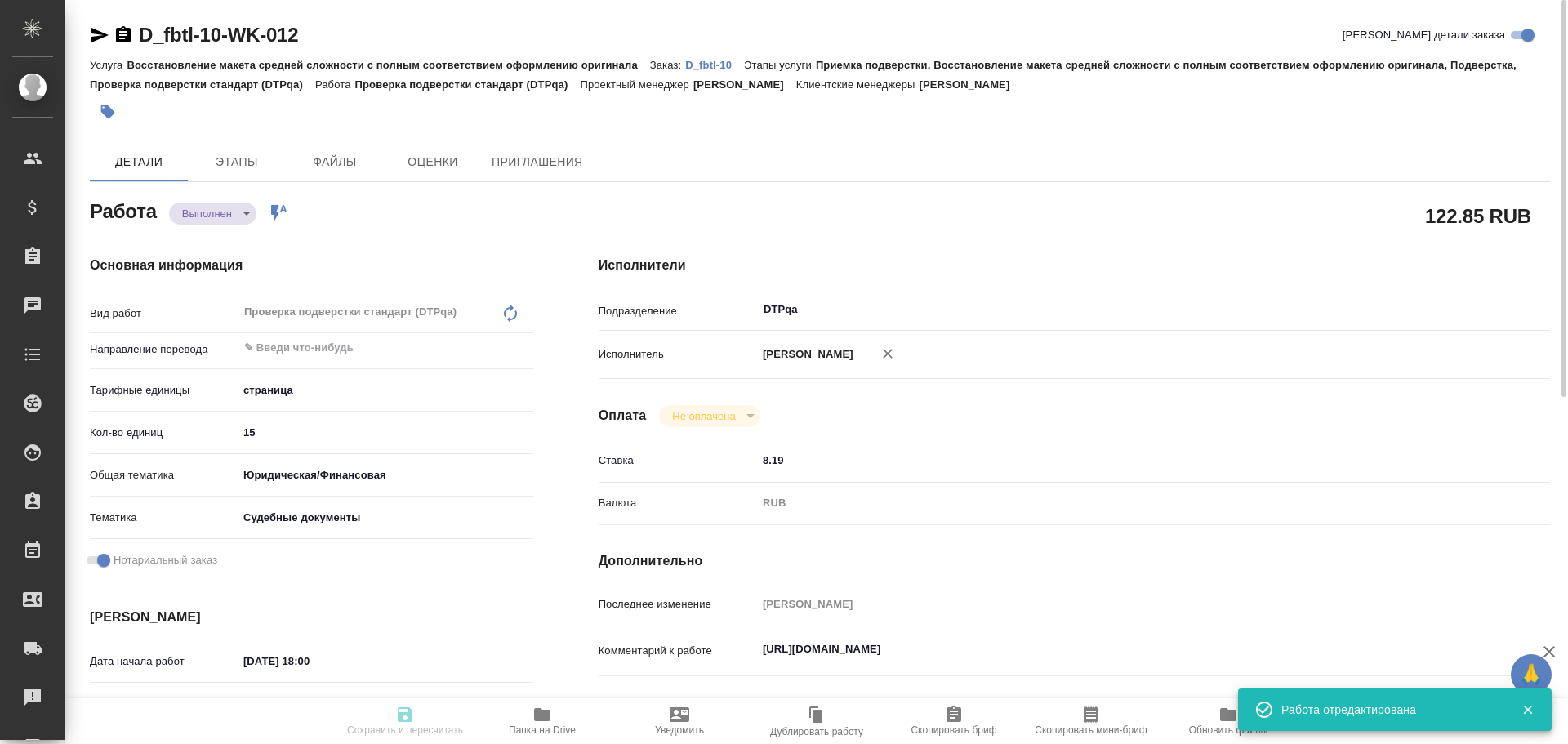
type textarea "x"
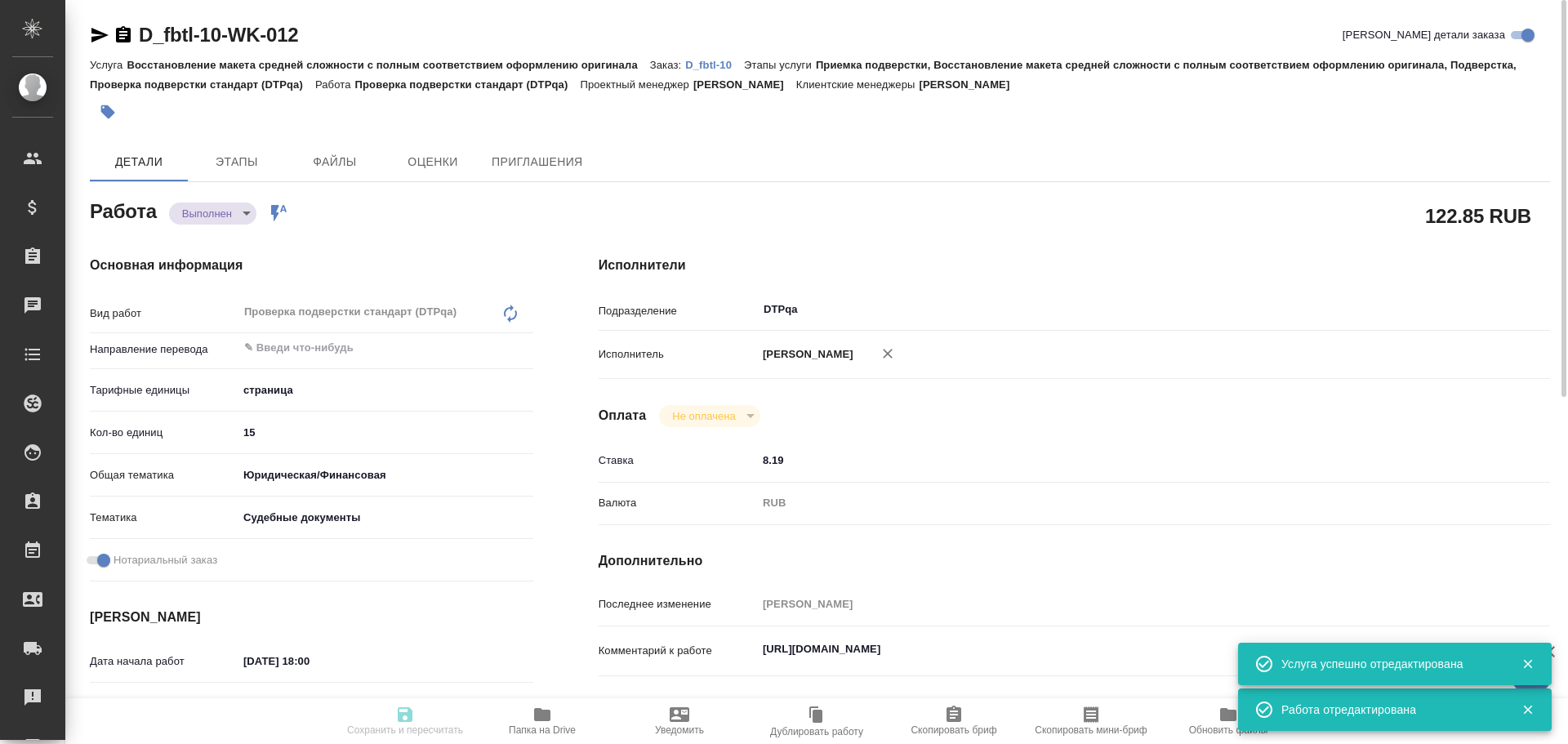
type textarea "x"
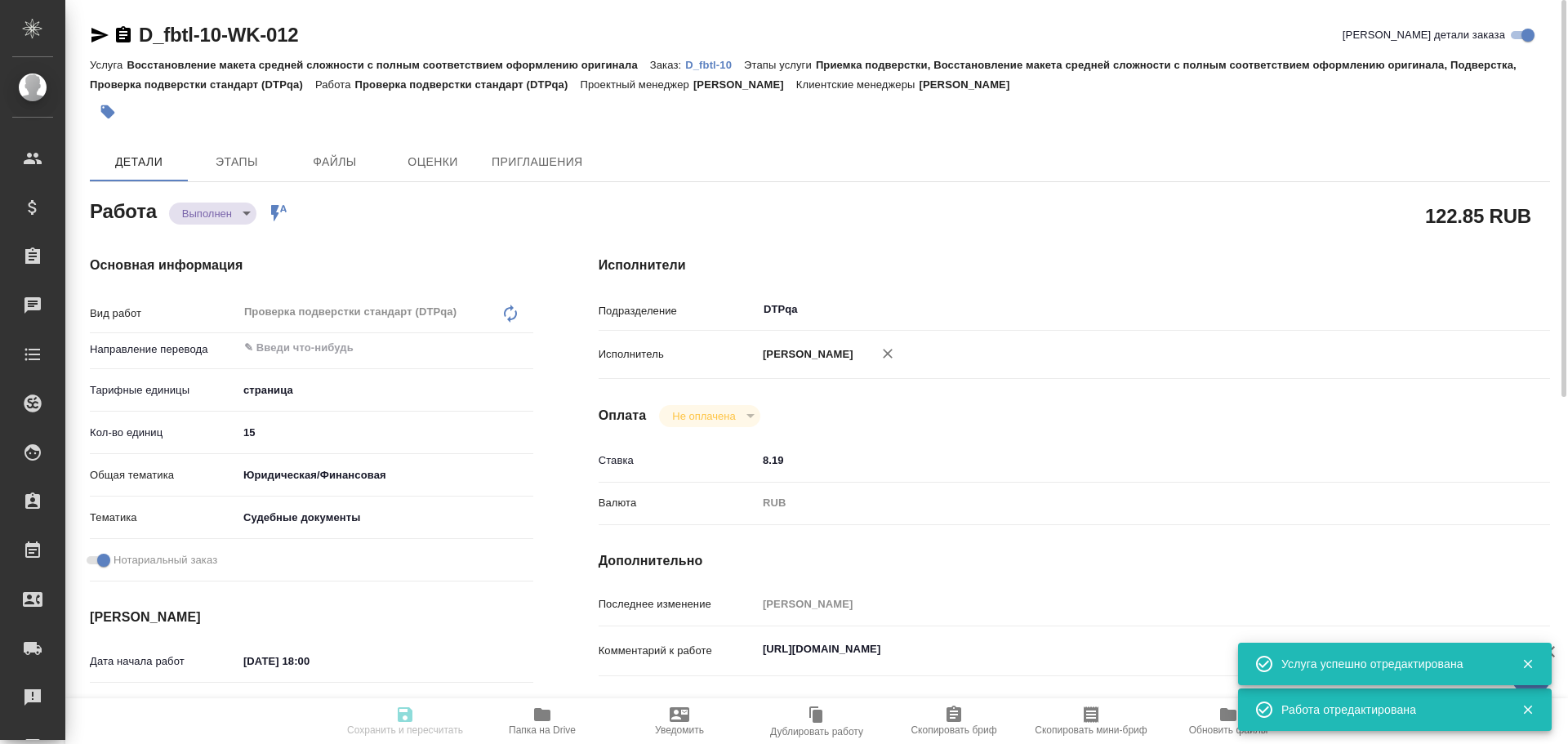
type textarea "x"
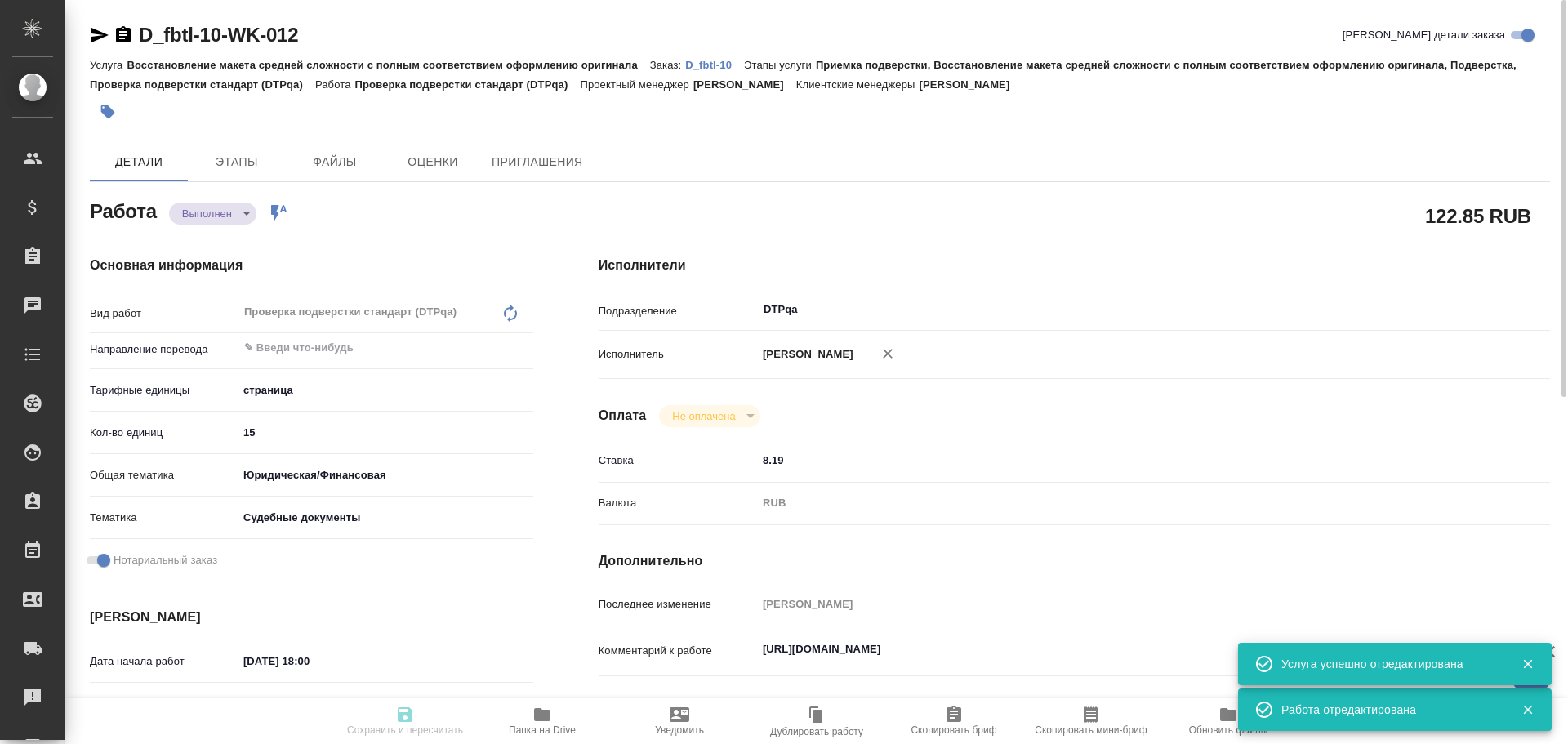
type textarea "x"
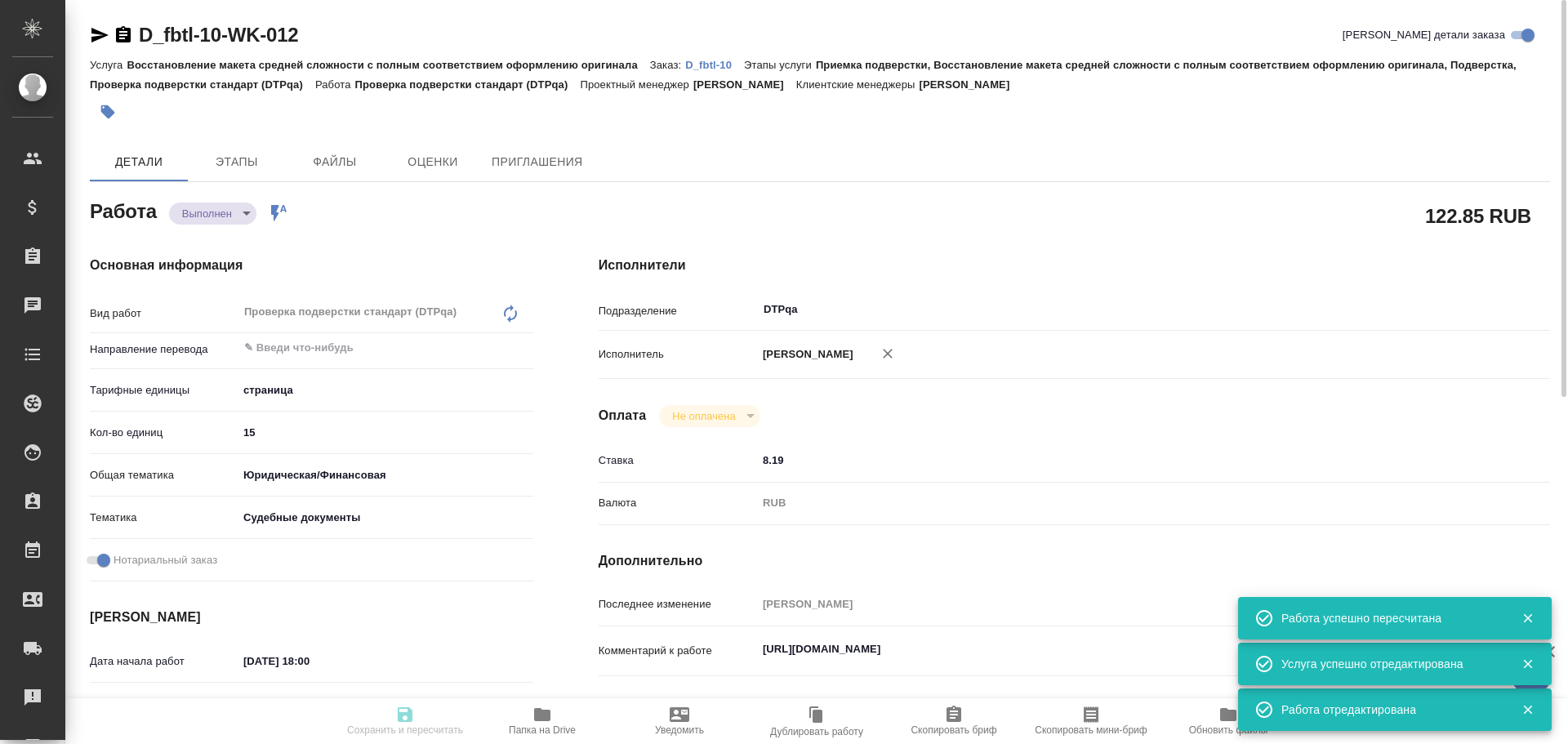
type input "completed"
type textarea "Проверка подверстки стандарт (DTPqa)"
type textarea "x"
type input "5a8b1489cc6b4906c91bfdb2"
type input "15"
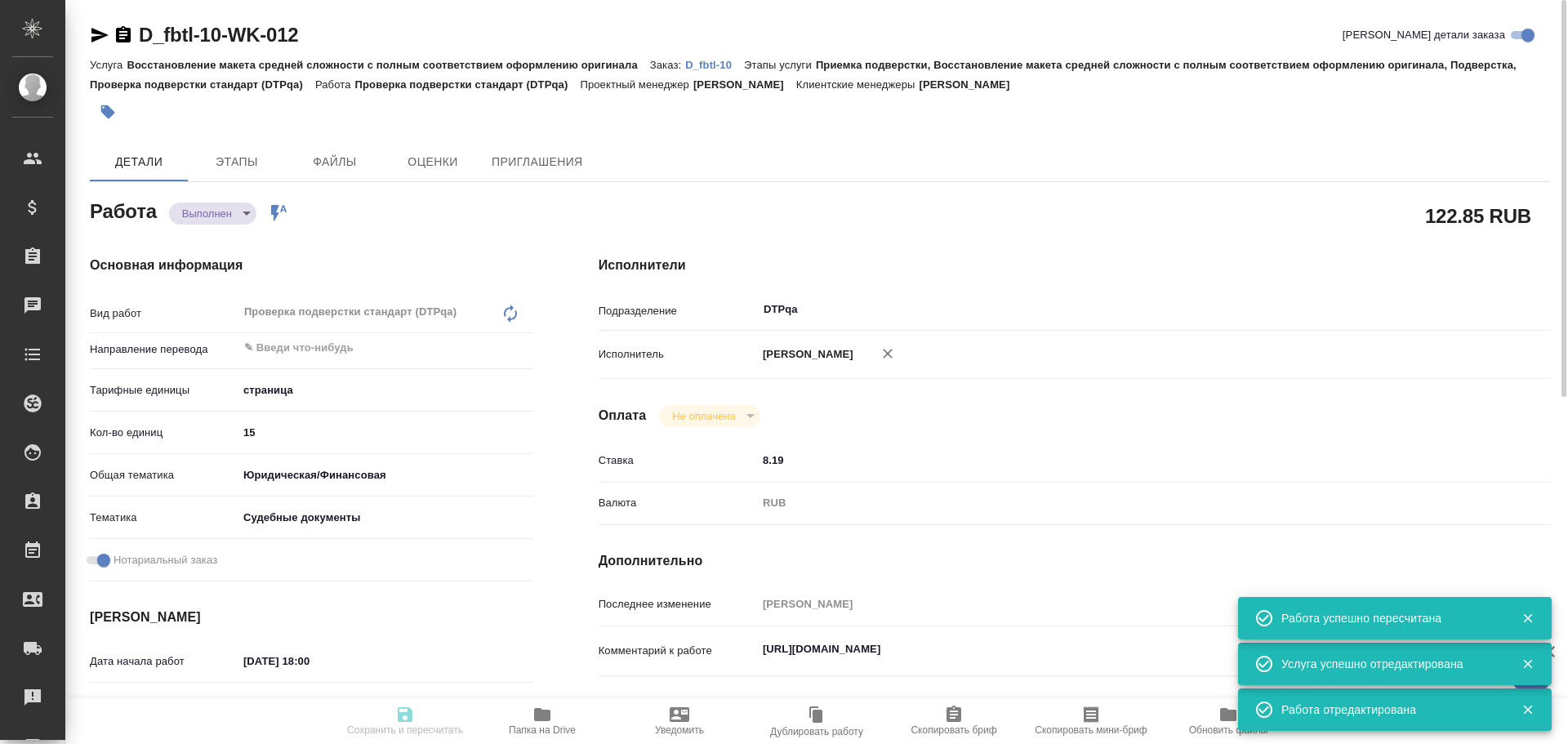
type input "yr-fn"
type input "5a8b8b956a9677013d343d23"
checkbox input "true"
type input "21.08.2025 18:00"
type input "21.08.2025 19:00"
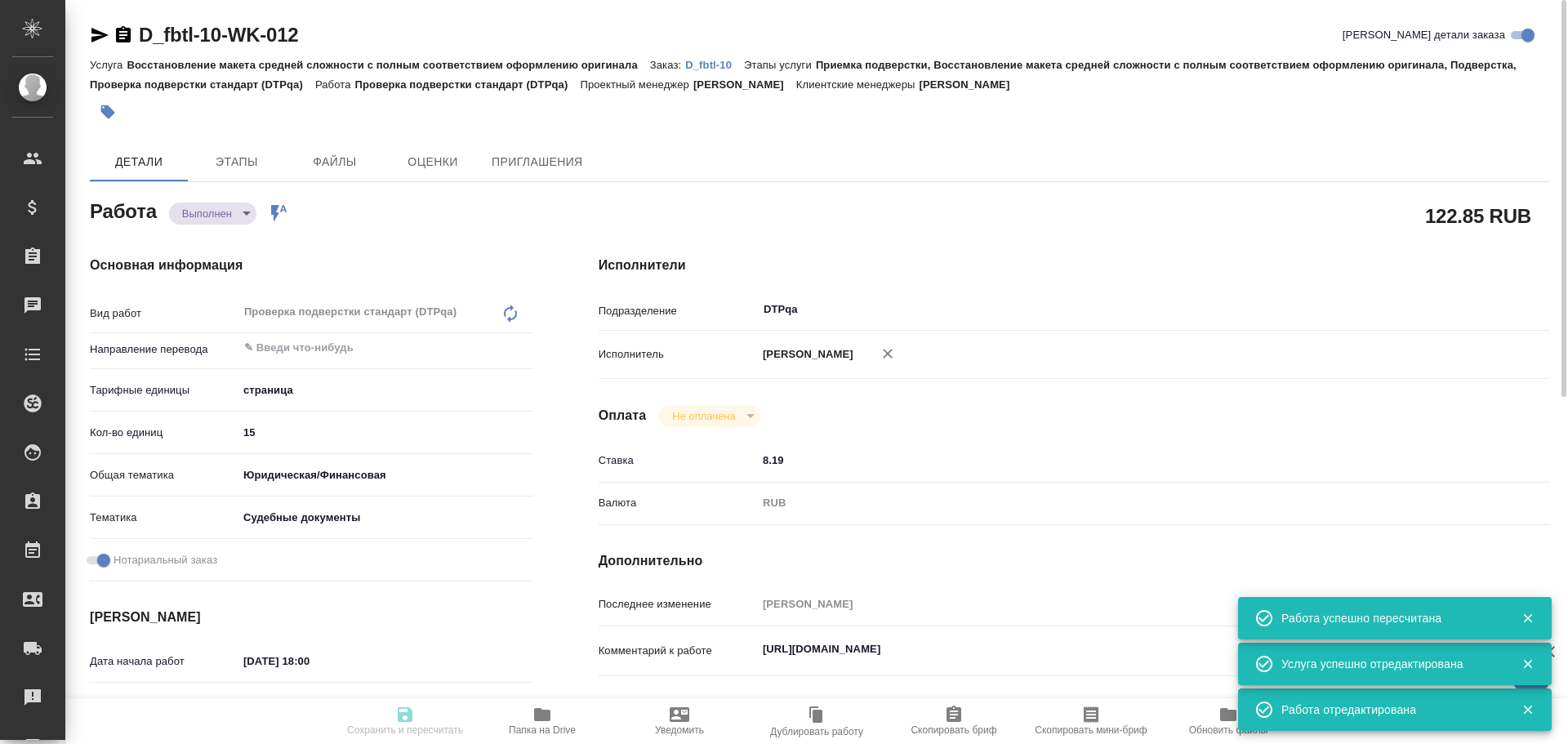
type input "21.08.2025 18:49"
type input "26.08.2025 11:00"
type input "DTPqa"
type input "notPayed"
type input "8.19"
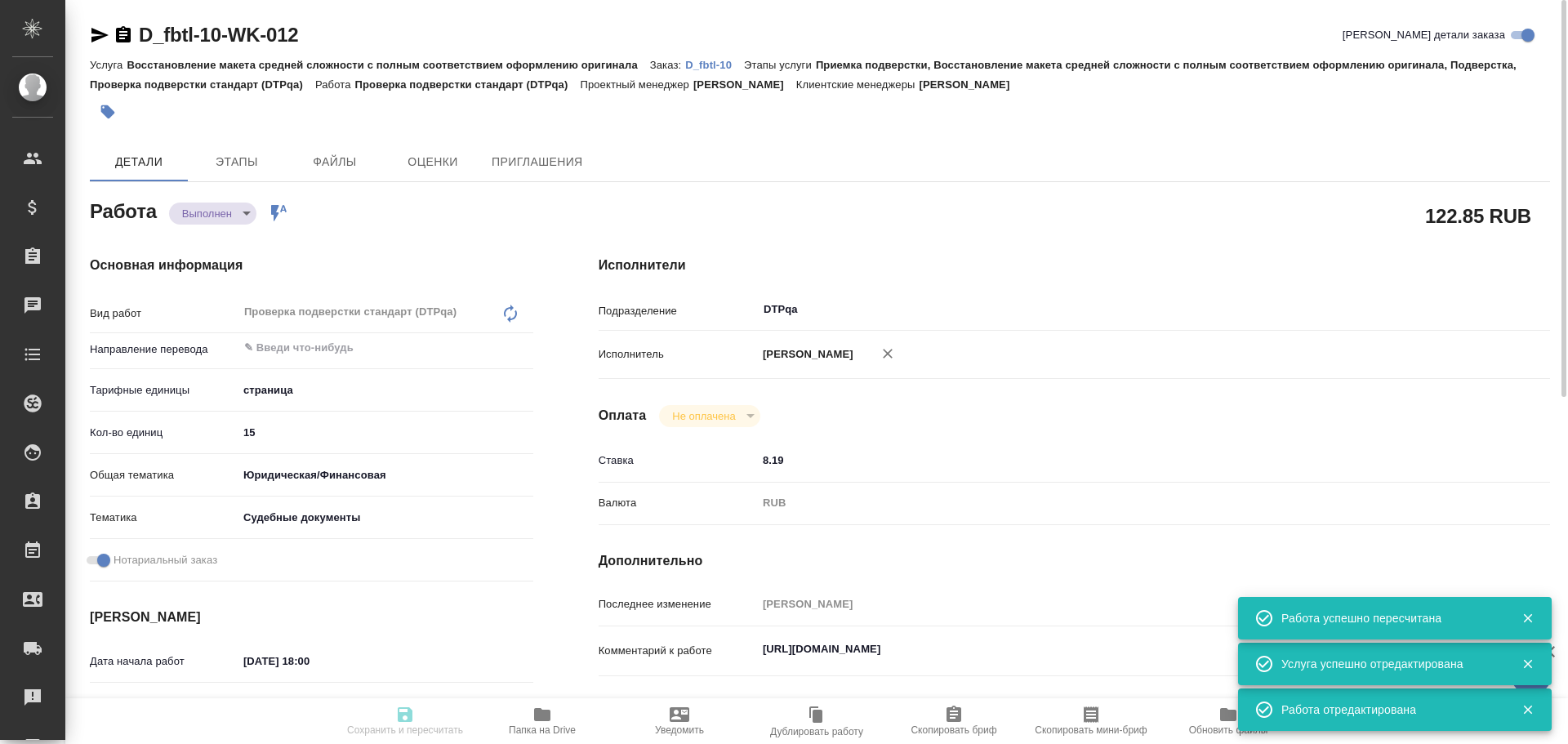
type input "RUB"
type input "Чулец Елена"
type textarea "https://tera.awatera.com/Work/68a6dcb15afaec2293f42fec/"
type textarea "x"
type textarea "/Clients/fbtl/Orders/D_fbtl-10/DTP/D_fbtl-10-WK-012"
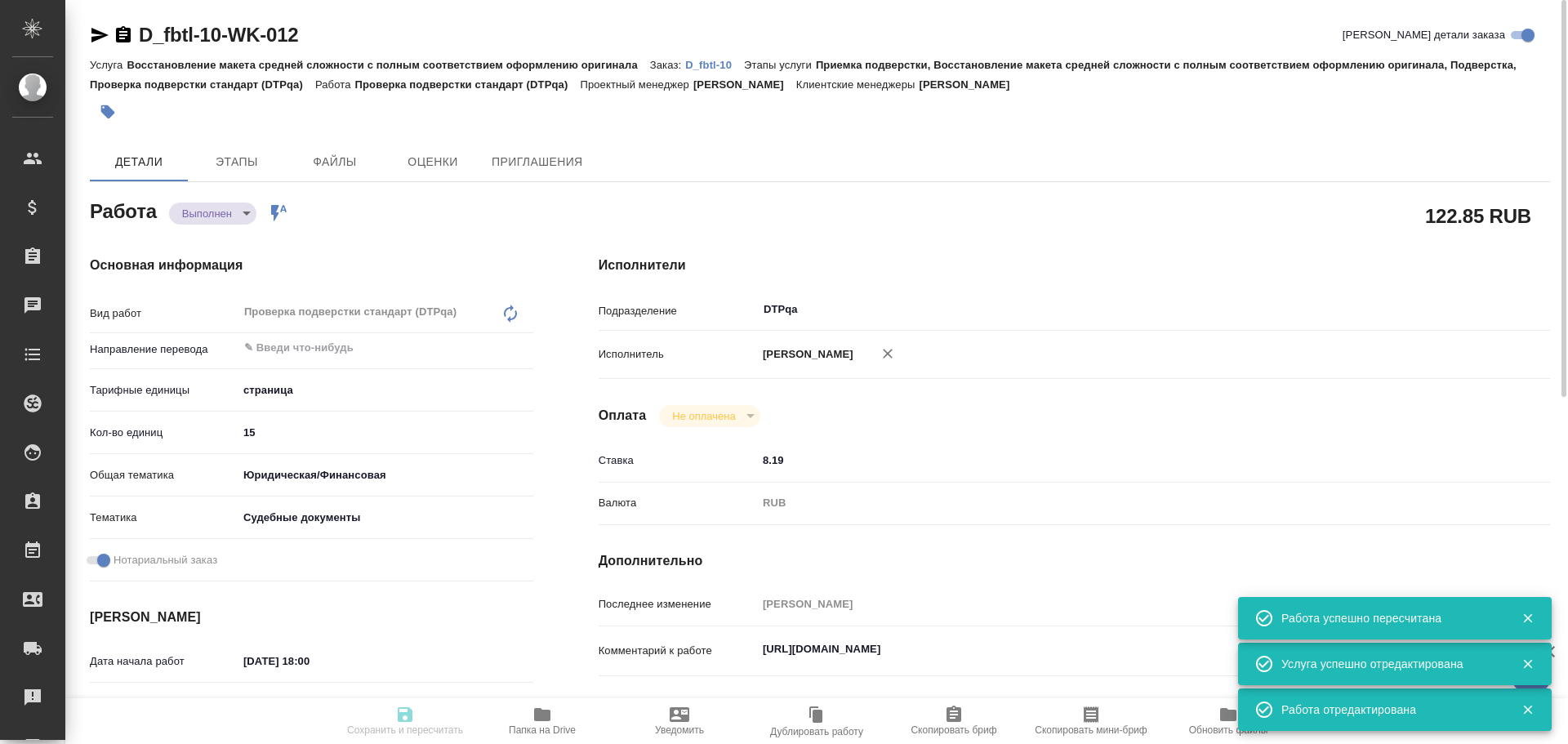
type textarea "x"
type input "D_fbtl-10"
type input "Восстановление макета средней сложности с полным соответствием оформлению ориги…"
type input "Приемка подверстки, Восстановление макета средней сложности с полным соответств…"
type input "Давыдова Елена"
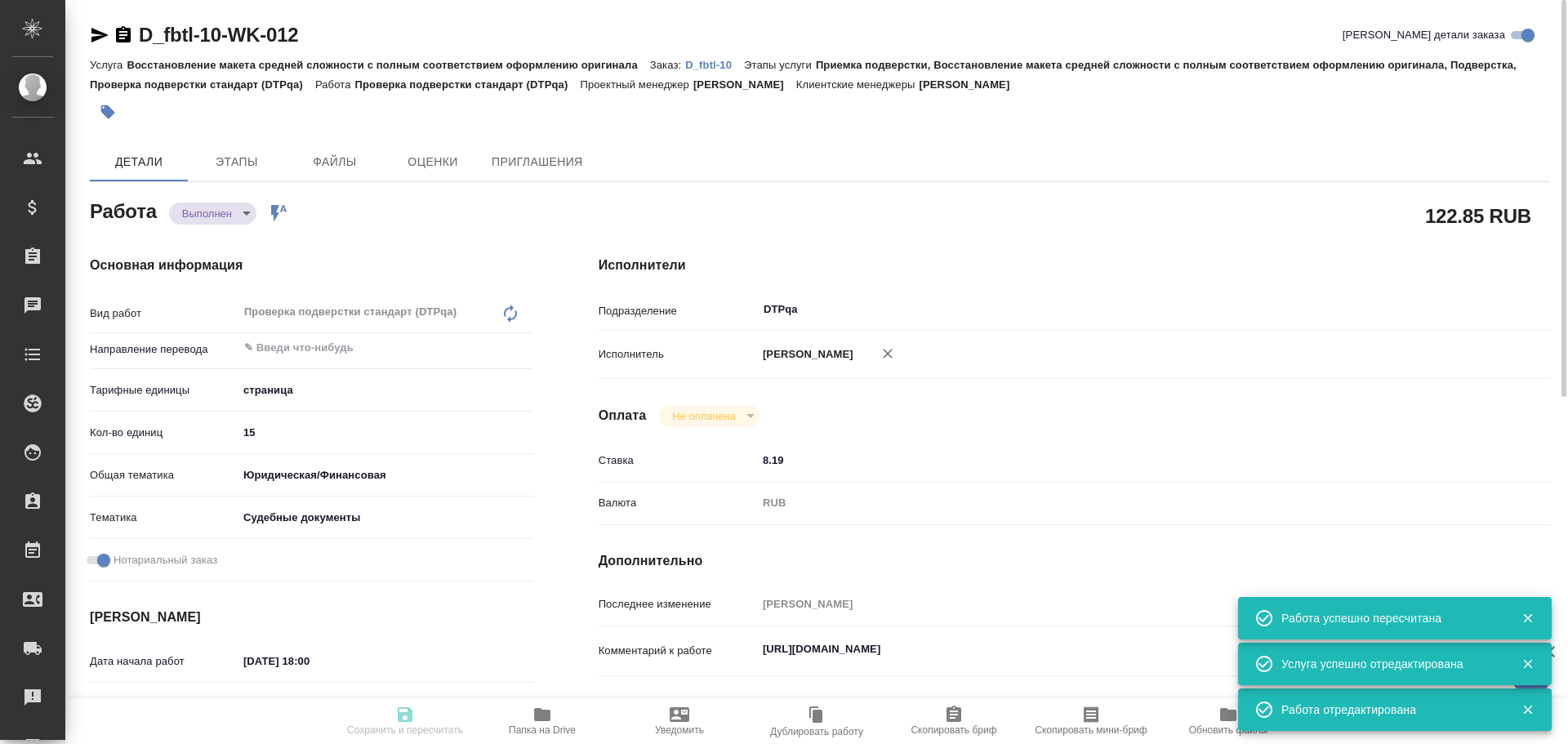
type input "Арсеньева Вера"
type input "/Clients/fbtl/Orders/D_fbtl-10"
type input "https://drive.awatera.com/s/aEjFYJdKABj7TWq"
type textarea "x"
type textarea "Документы судебные (очевидно, да))), очень важно качество"
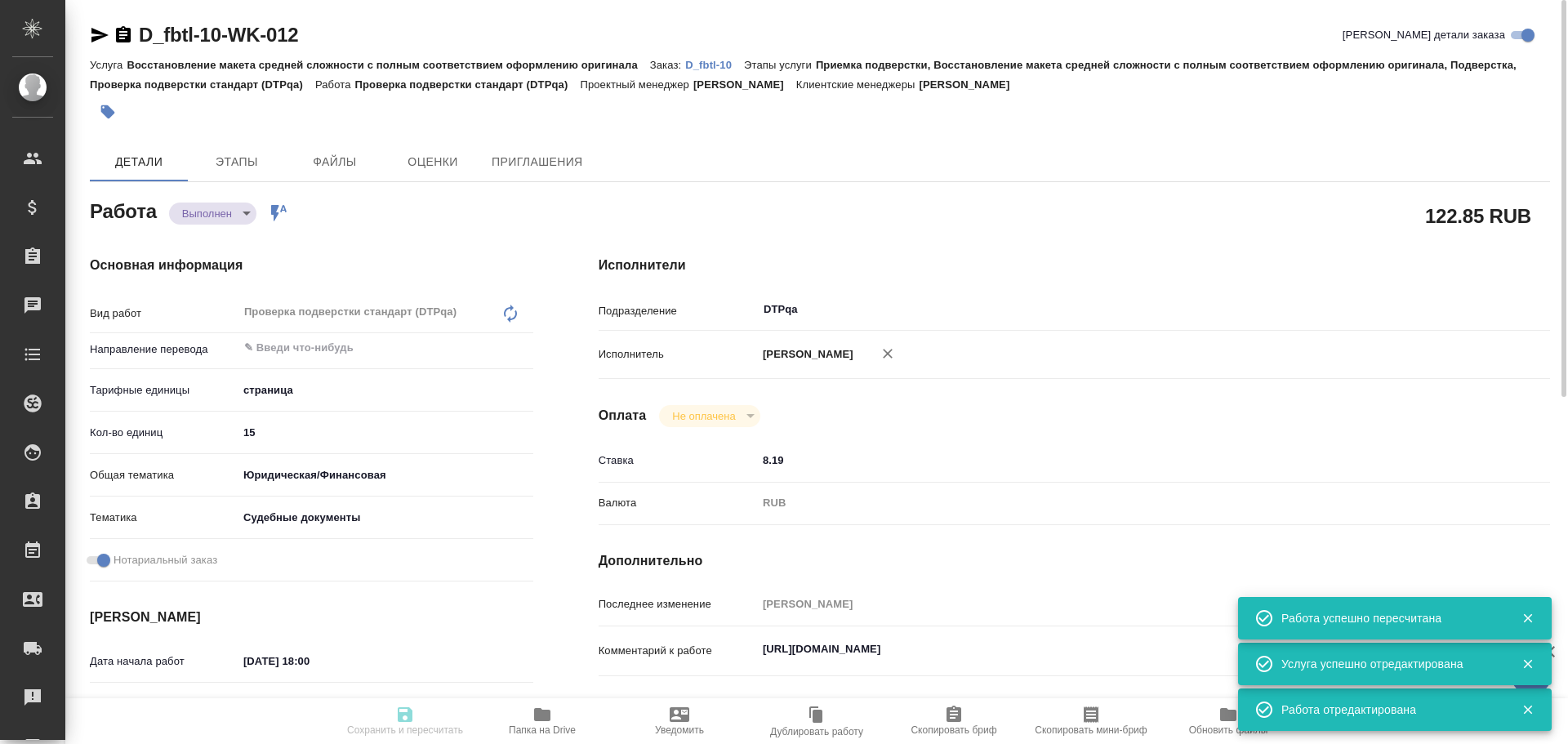
type textarea "x"
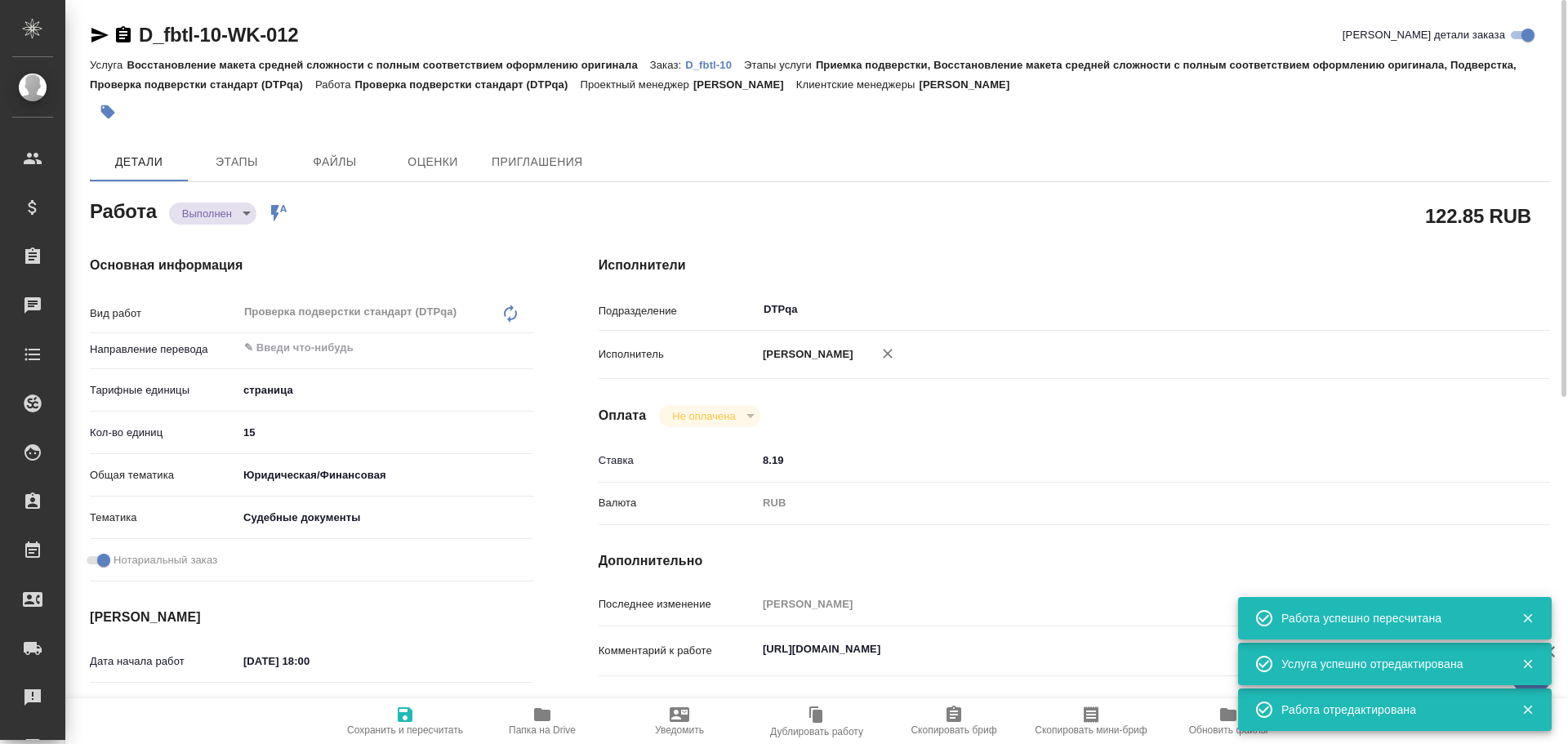
type textarea "x"
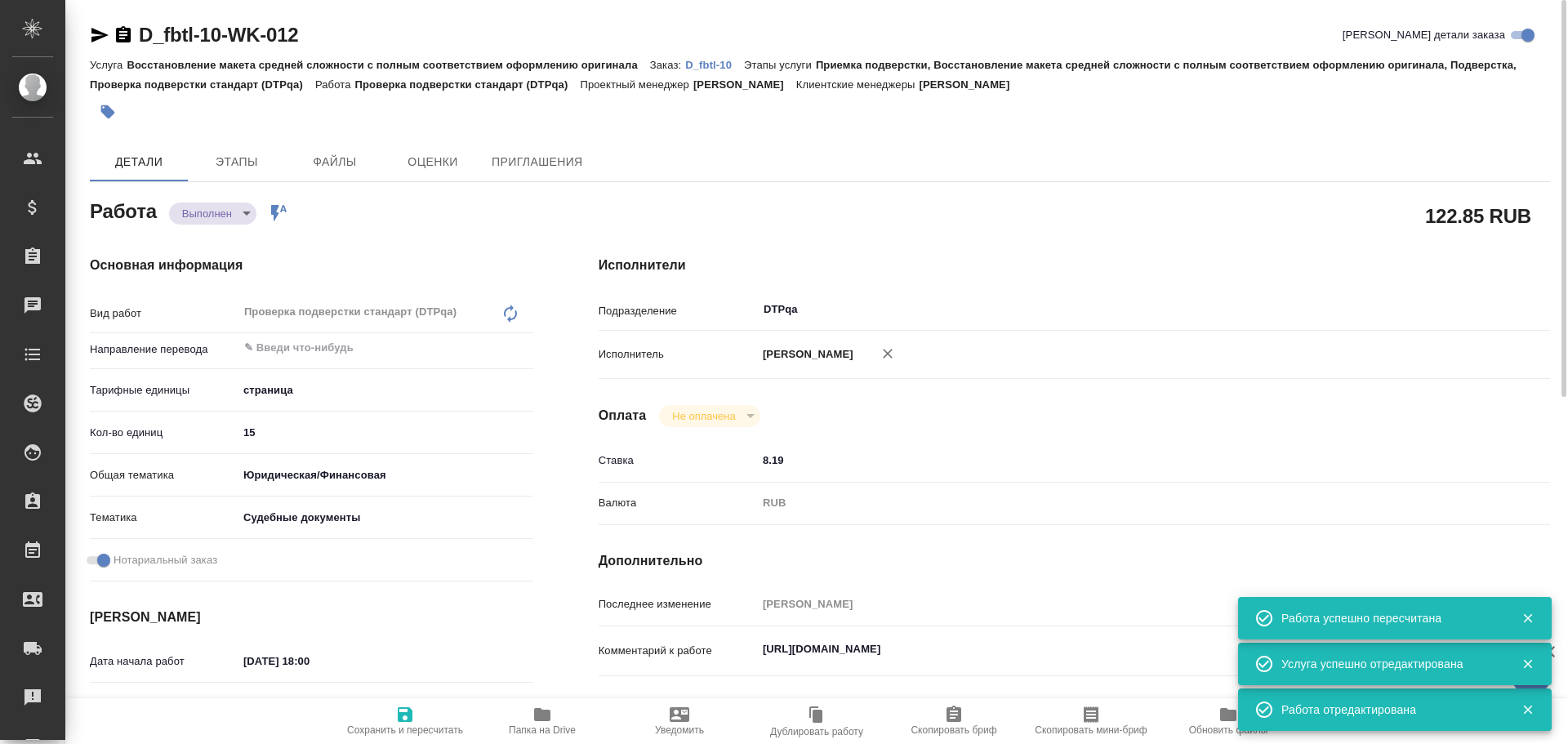
type textarea "x"
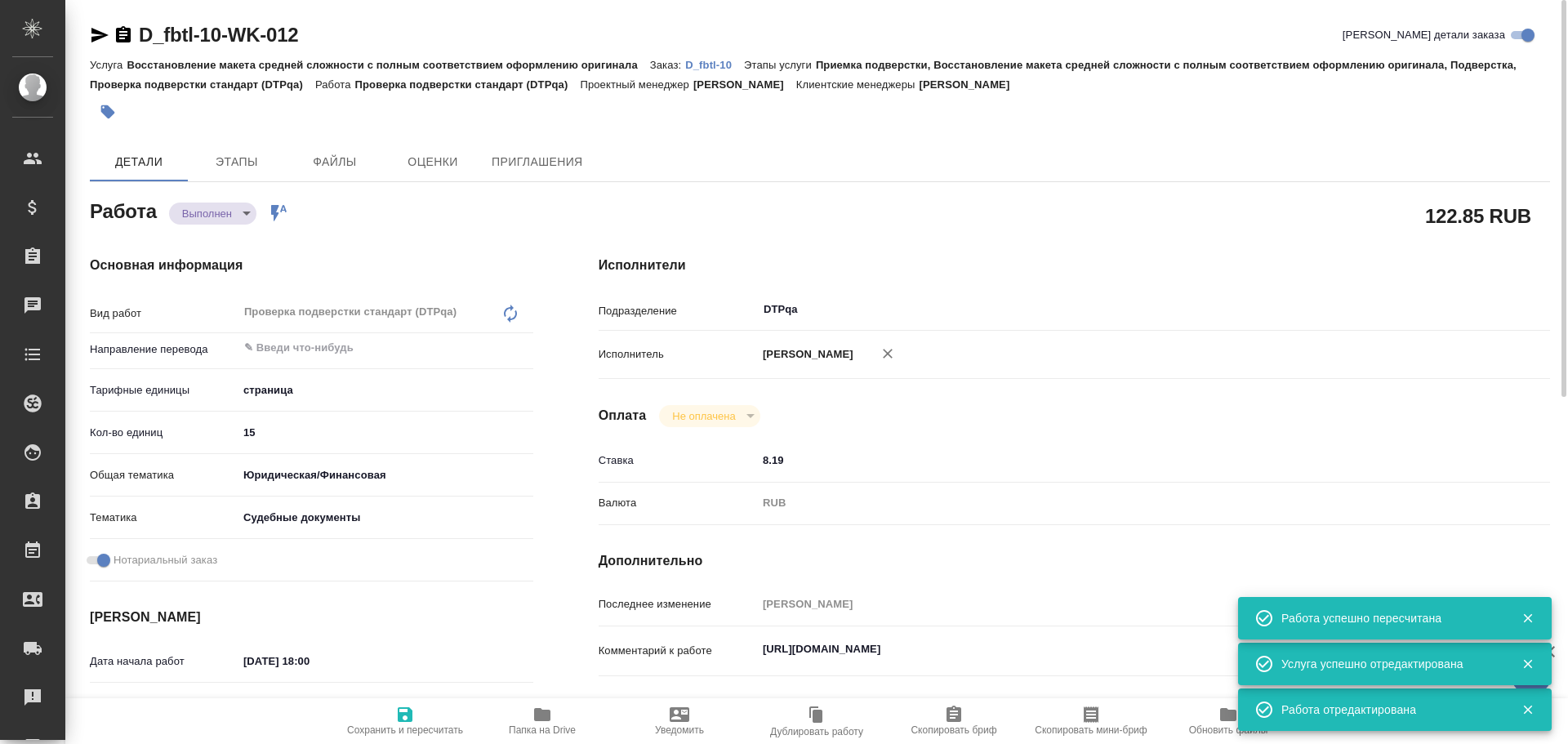
type textarea "x"
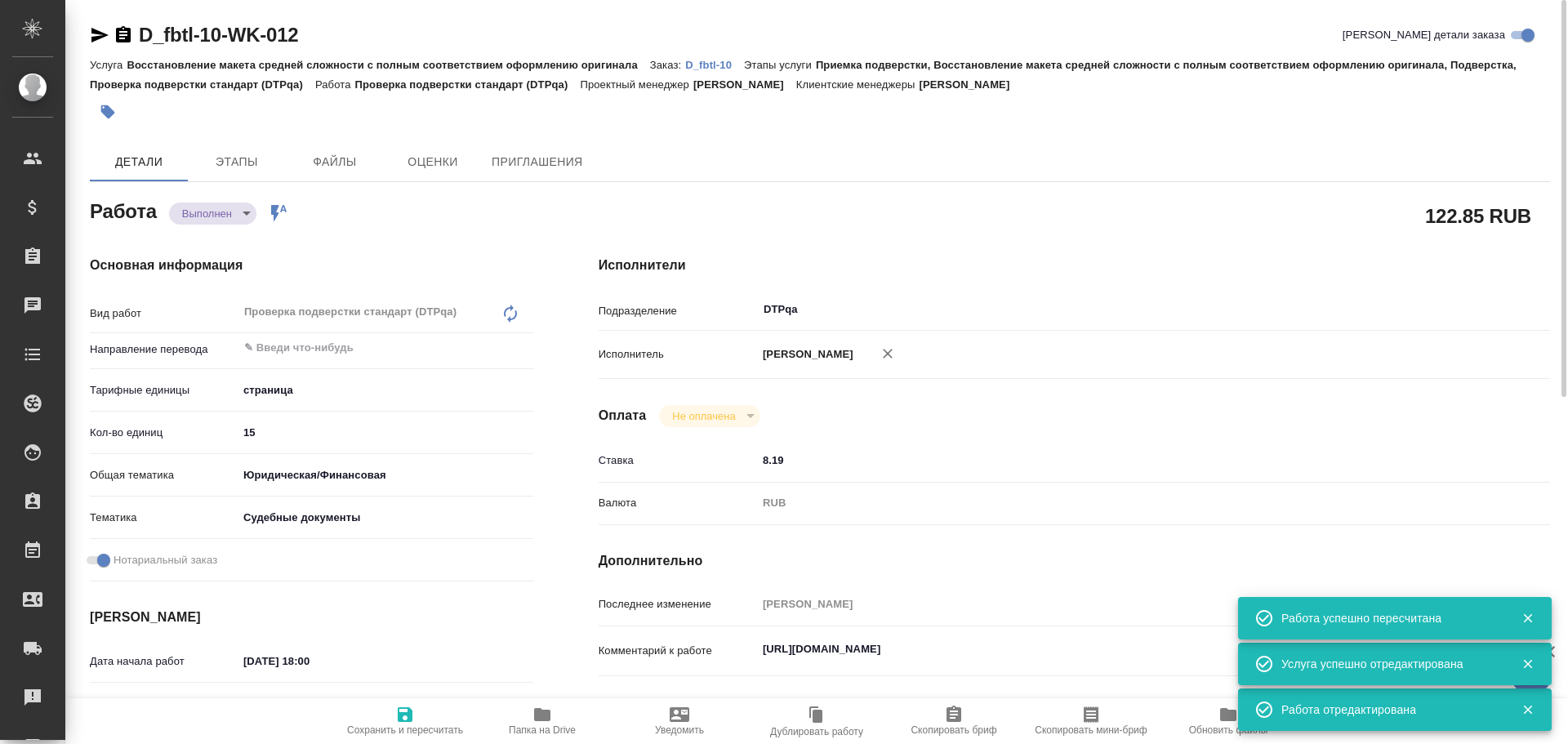
type textarea "x"
